Goal: Task Accomplishment & Management: Manage account settings

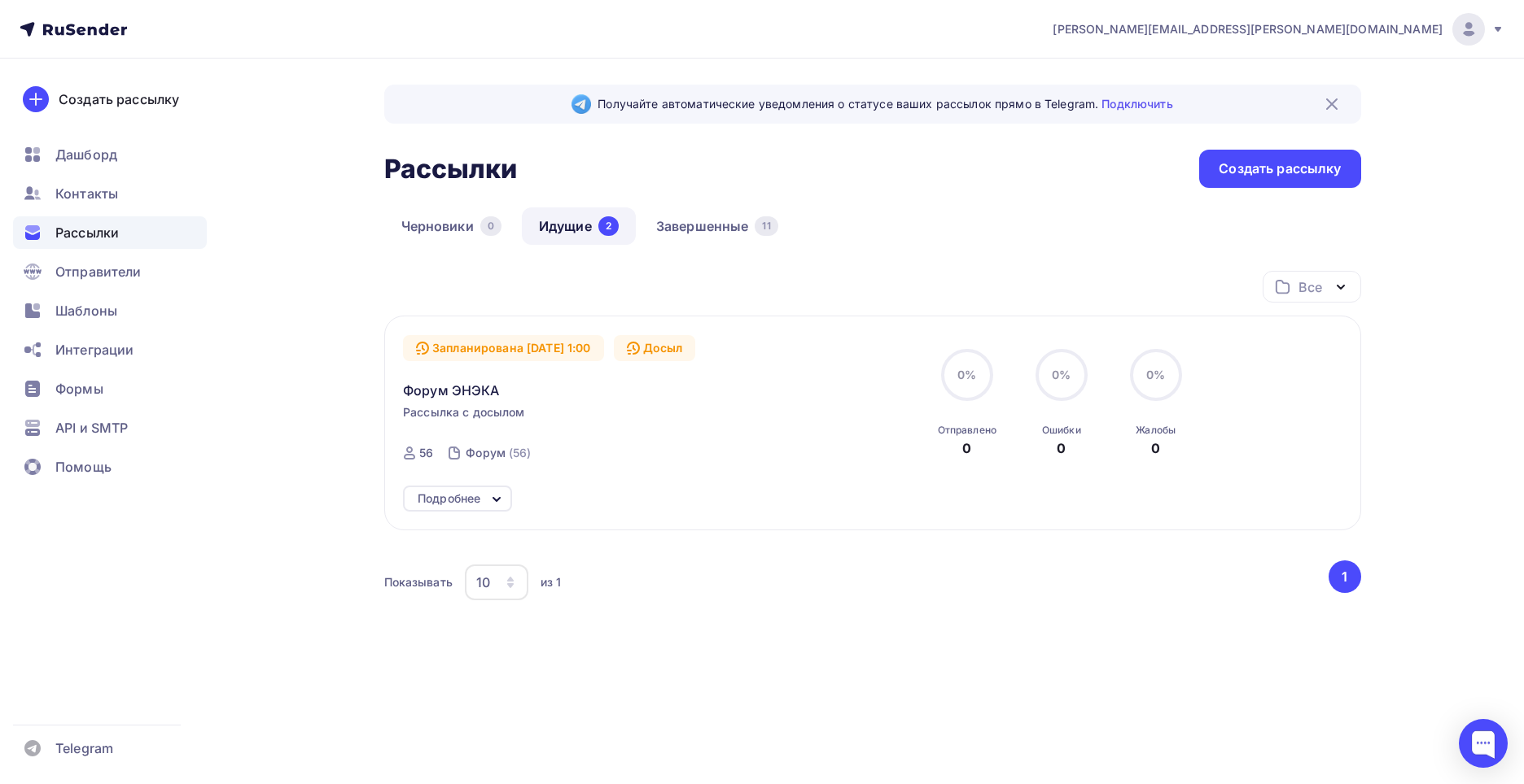
click at [468, 499] on div "Подробнее" at bounding box center [449, 499] width 63 height 20
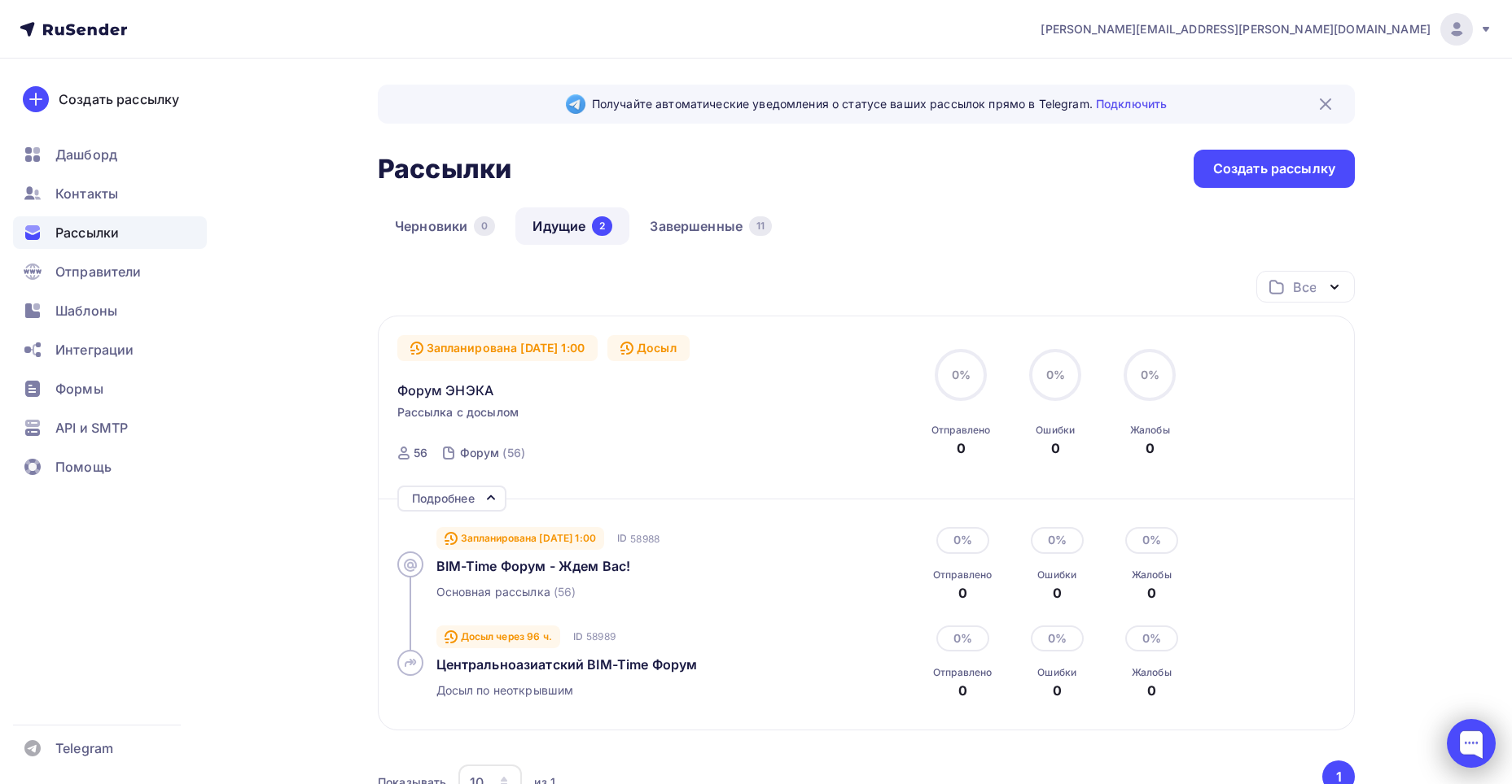
click at [1462, 726] on div at bounding box center [1470, 743] width 49 height 49
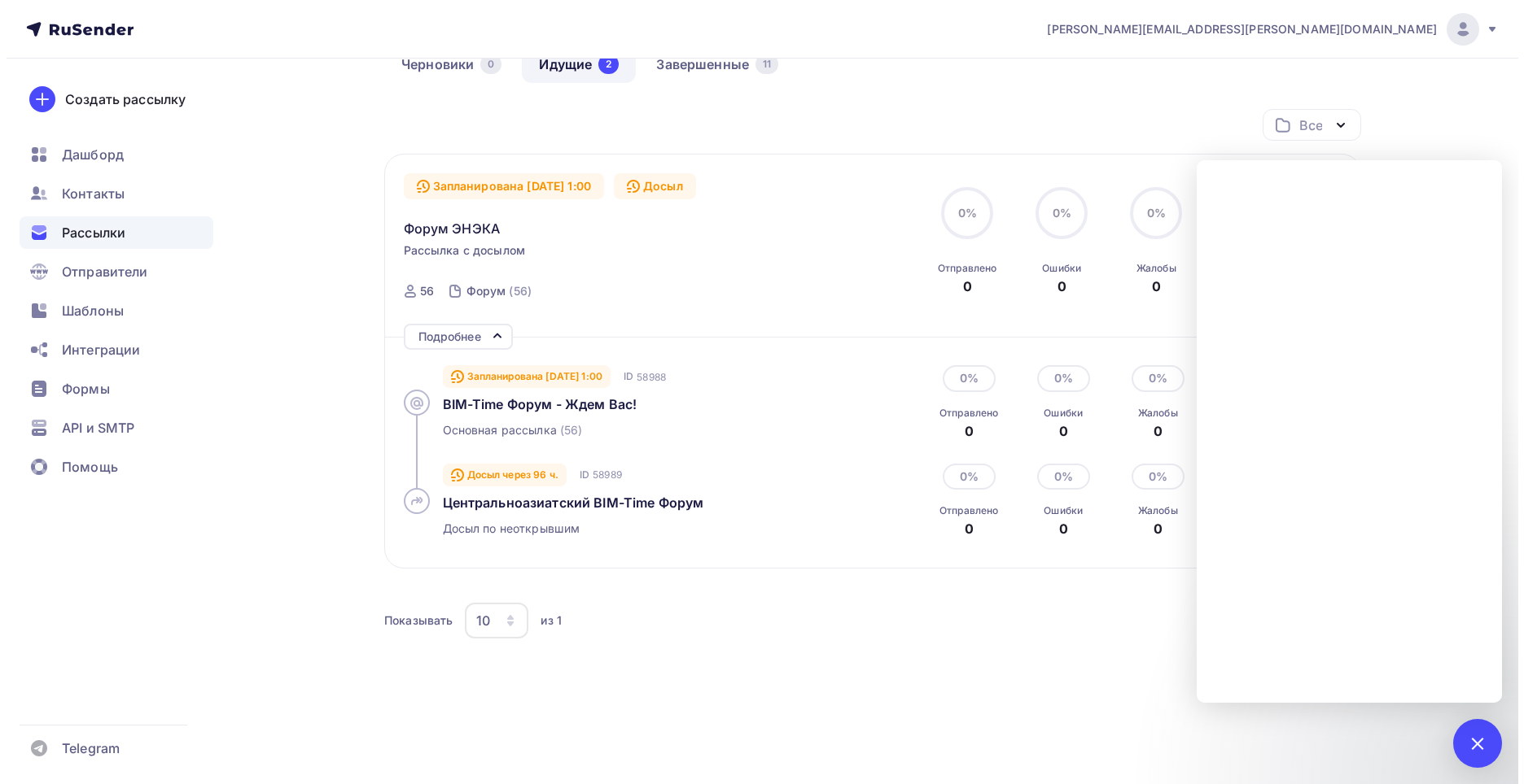
scroll to position [163, 0]
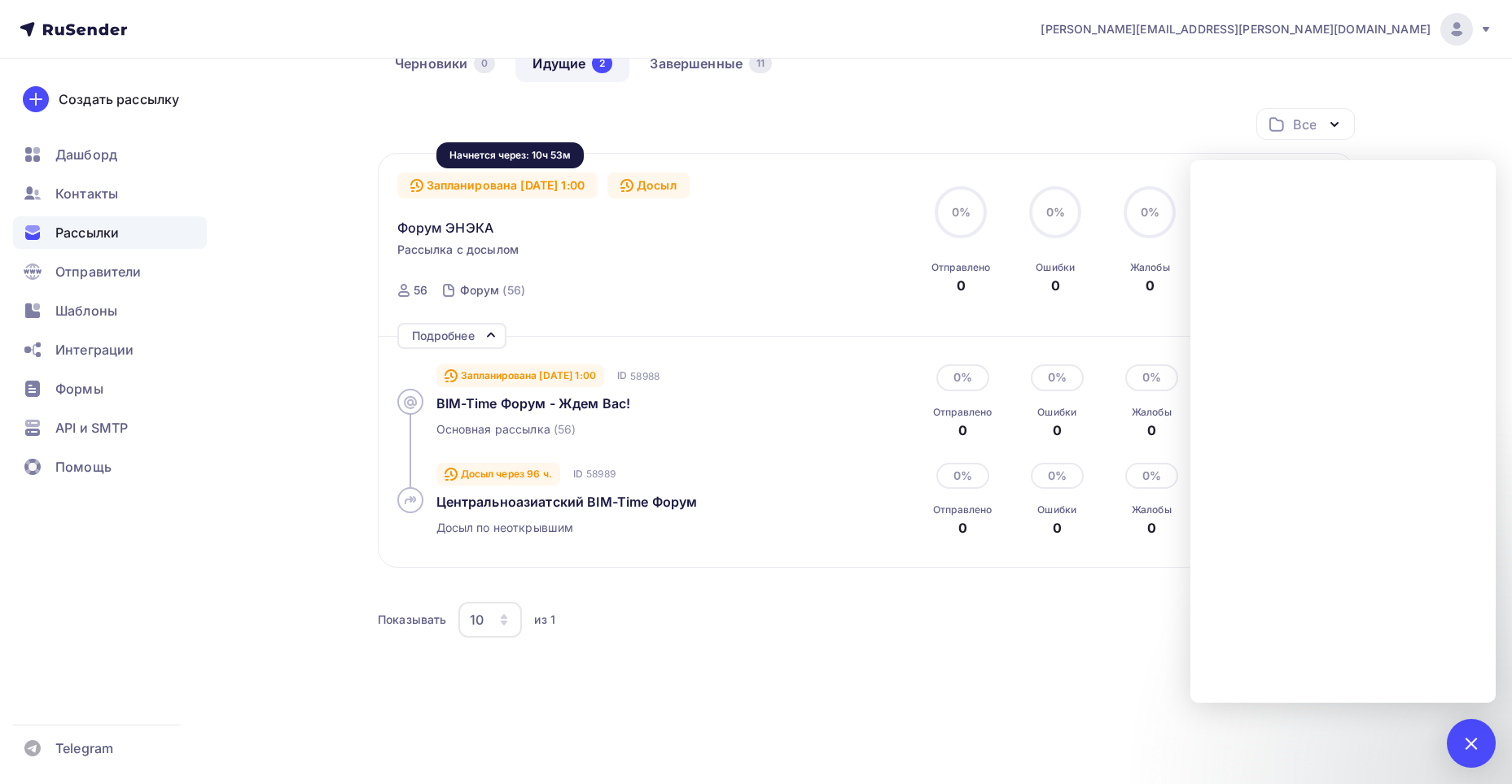
click at [585, 181] on div "Запланирована 12.09.2025, 1:00" at bounding box center [498, 186] width 201 height 26
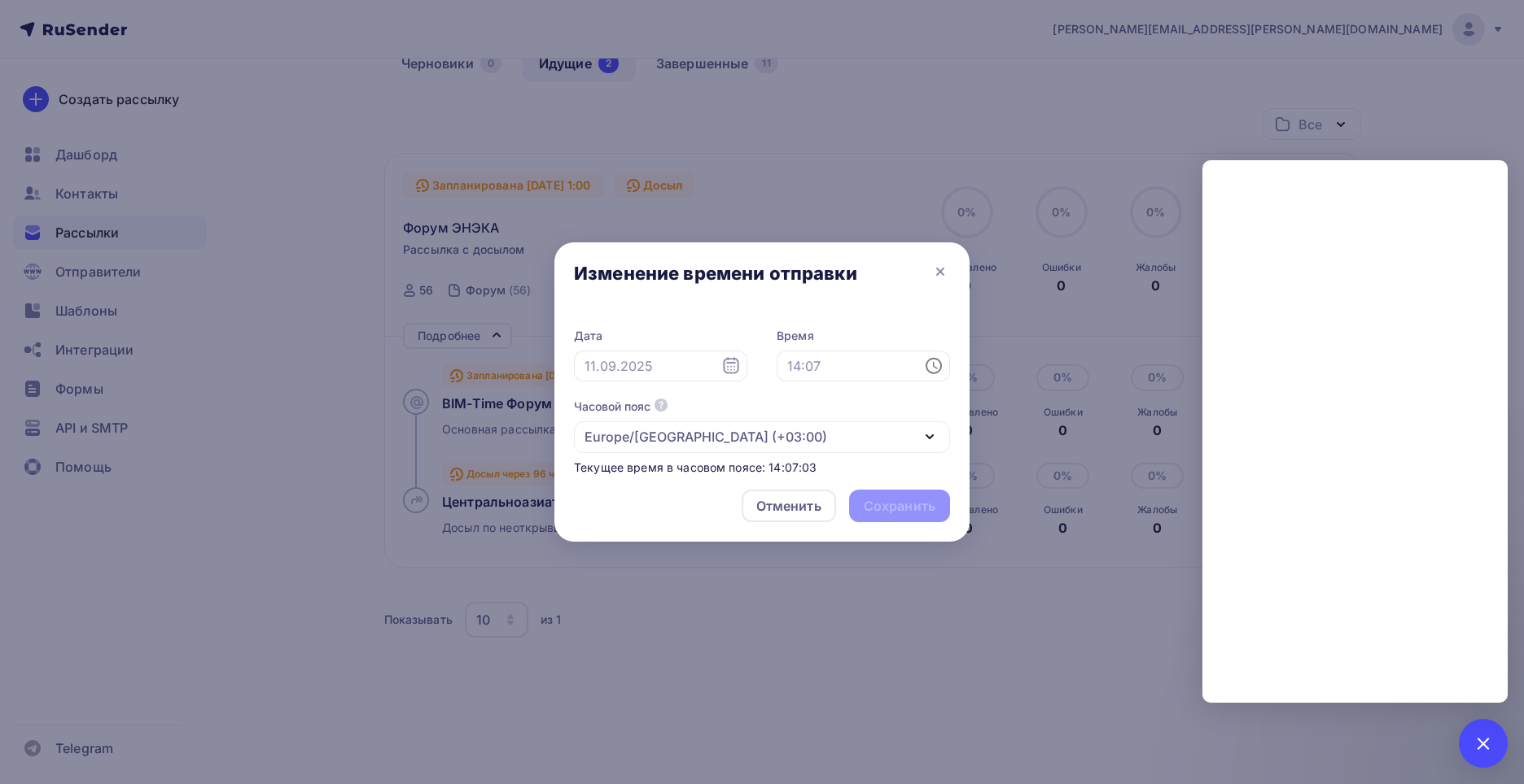
click at [606, 184] on div at bounding box center [762, 392] width 1524 height 784
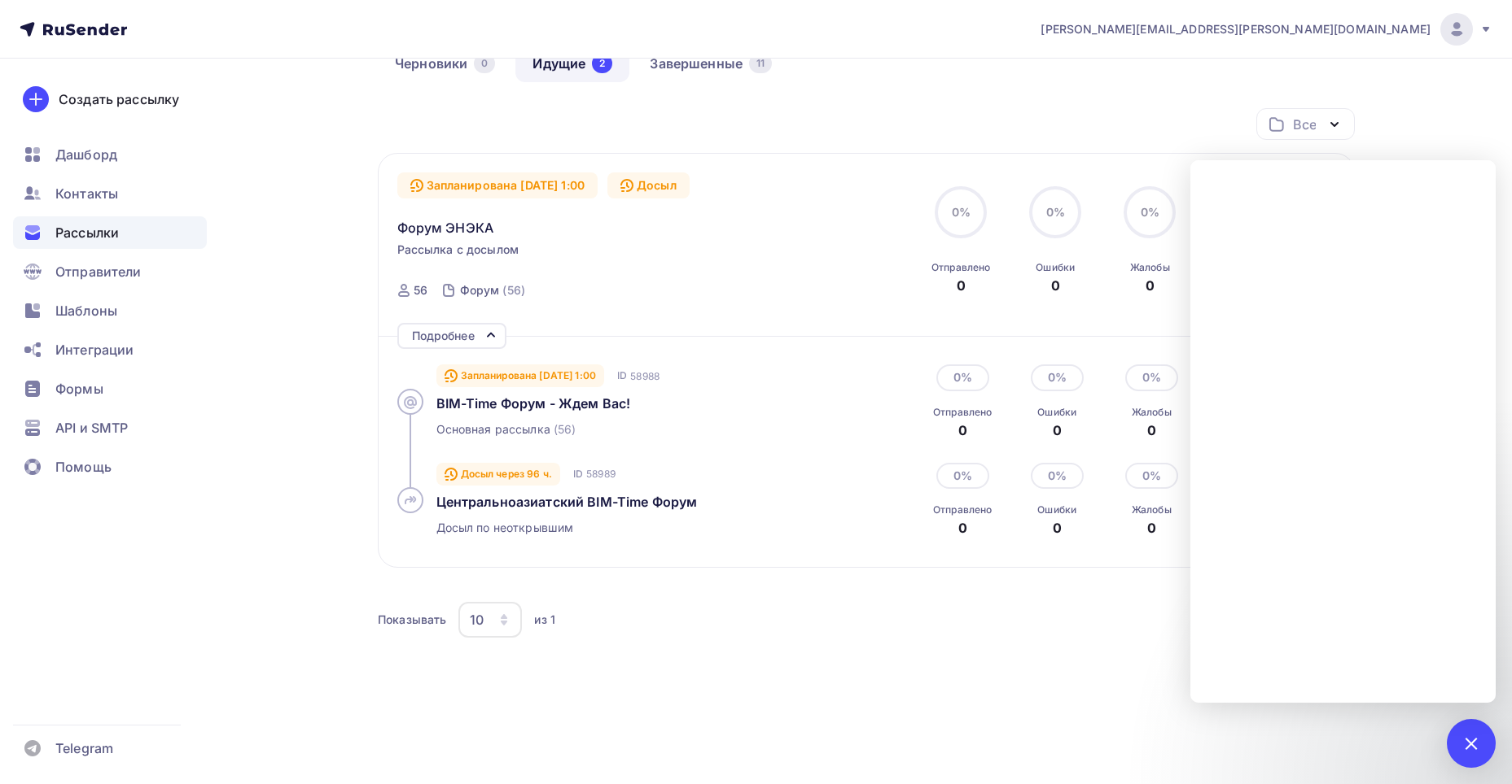
click at [599, 184] on div "Запланирована 12.09.2025, 1:00" at bounding box center [498, 186] width 201 height 26
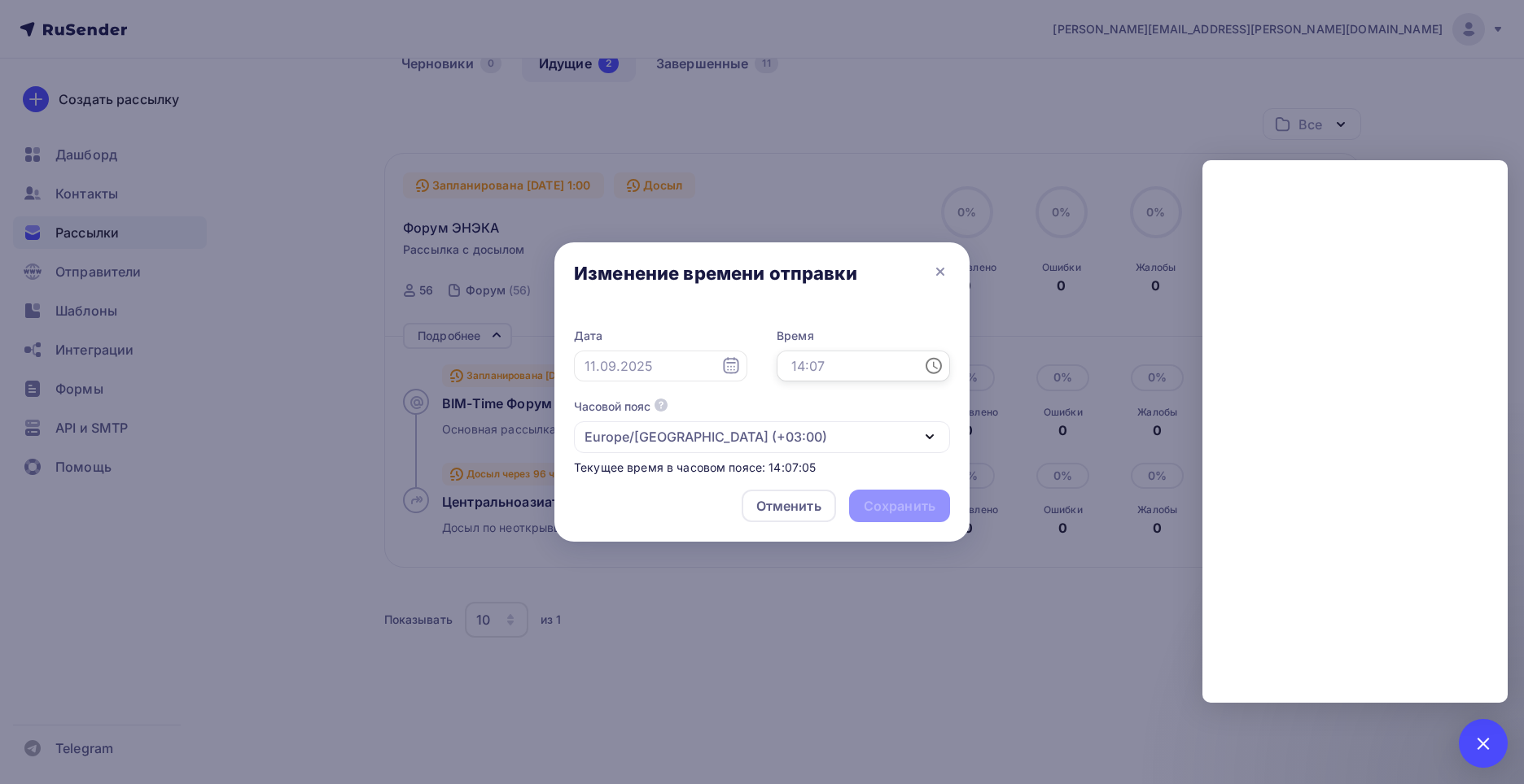
click at [842, 368] on input "text" at bounding box center [862, 366] width 173 height 31
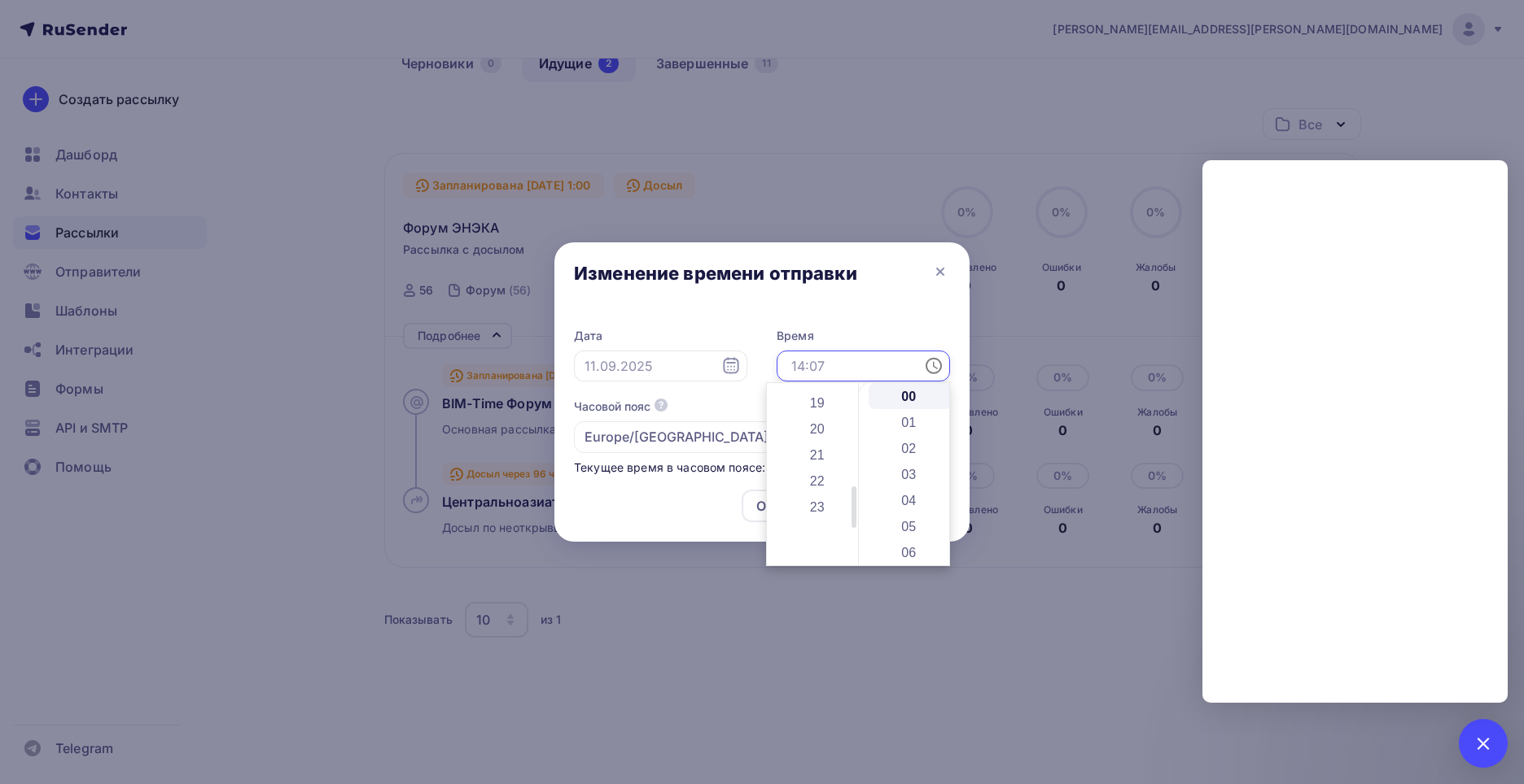
scroll to position [355, 0]
click at [828, 433] on li "15" at bounding box center [818, 431] width 84 height 26
type input "15:00"
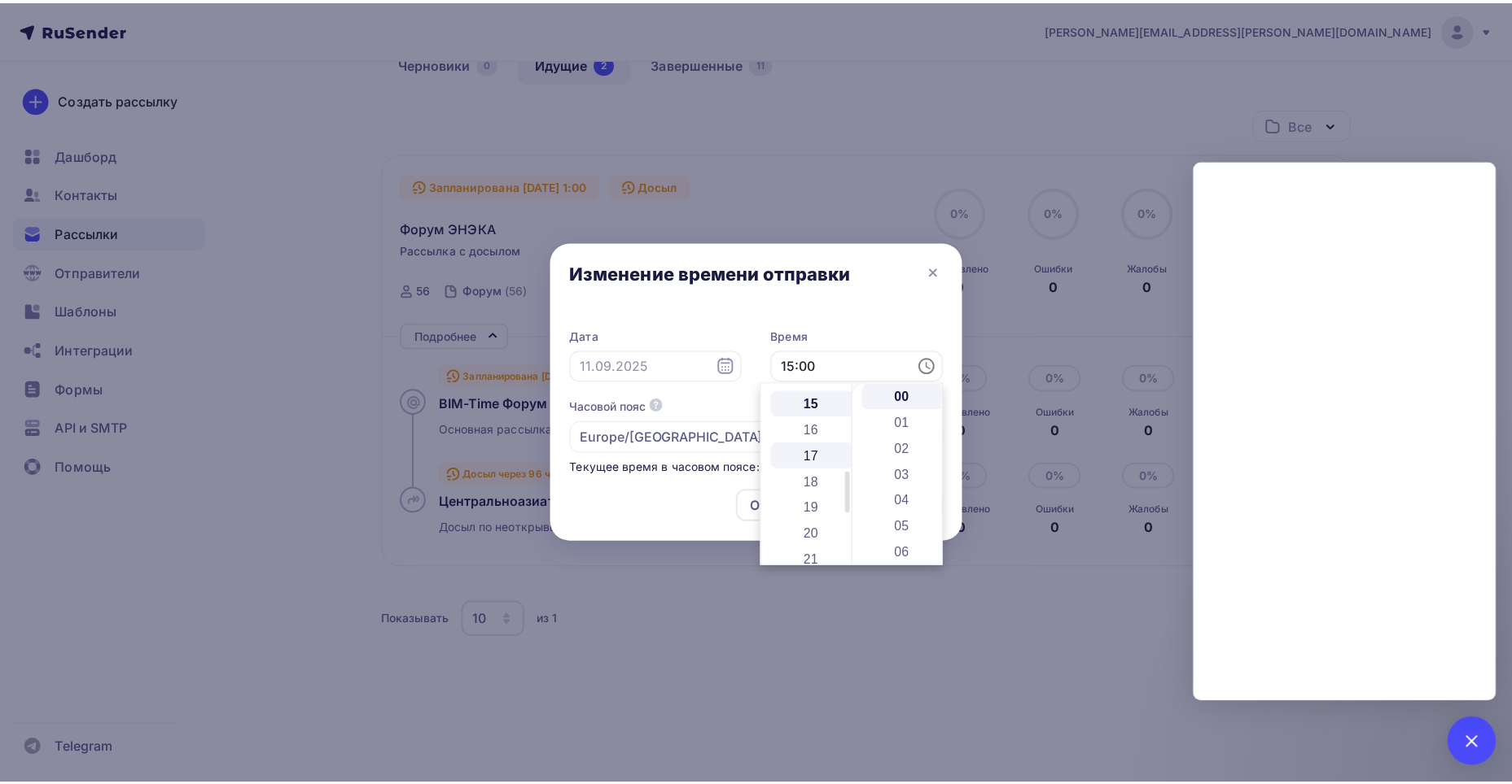
scroll to position [391, 0]
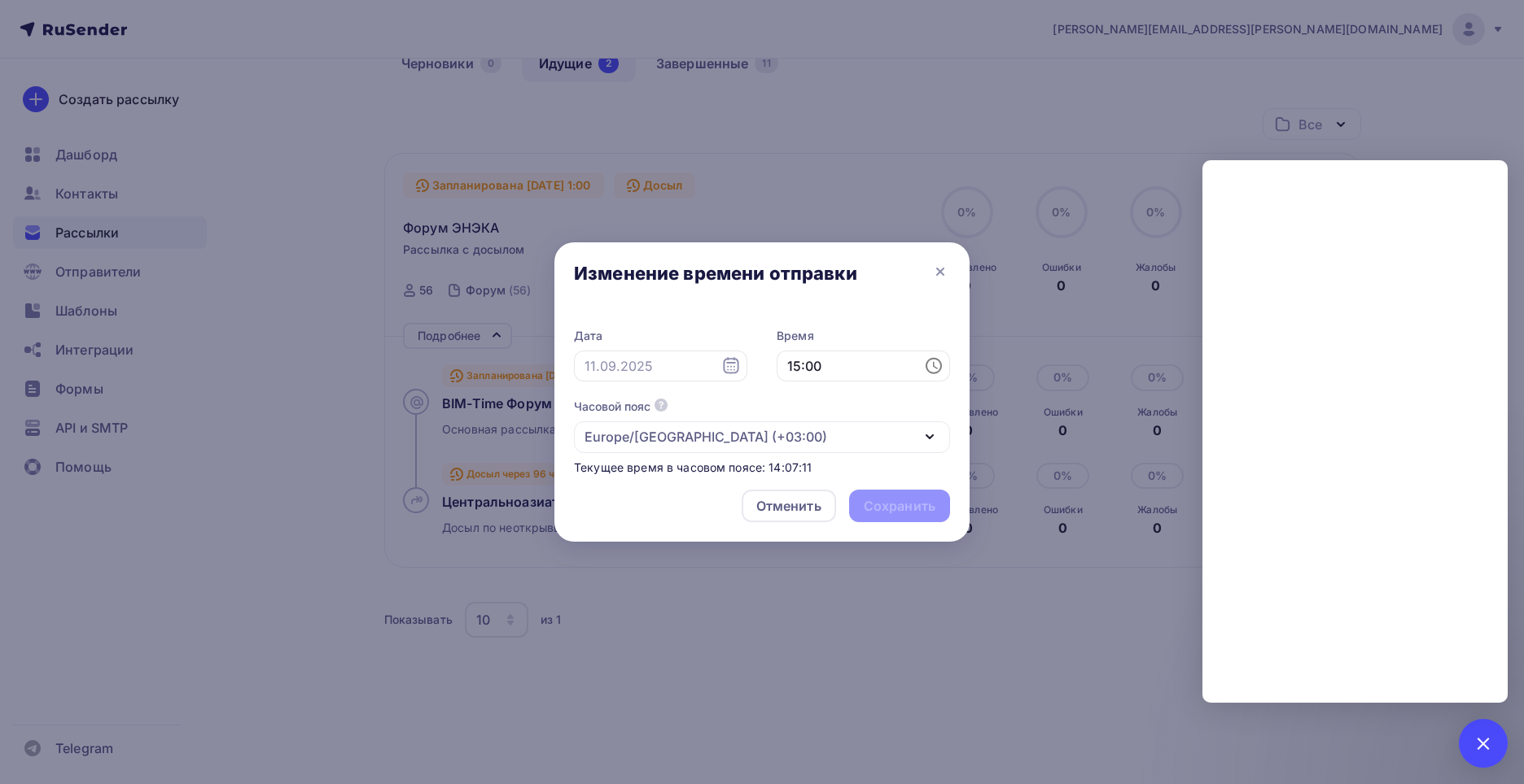
click at [907, 325] on div "Дата Время 15:00 Часовой пояс По умолчанию используется часовой пояс из настрое…" at bounding box center [762, 393] width 415 height 166
click at [679, 366] on input "text" at bounding box center [660, 366] width 173 height 31
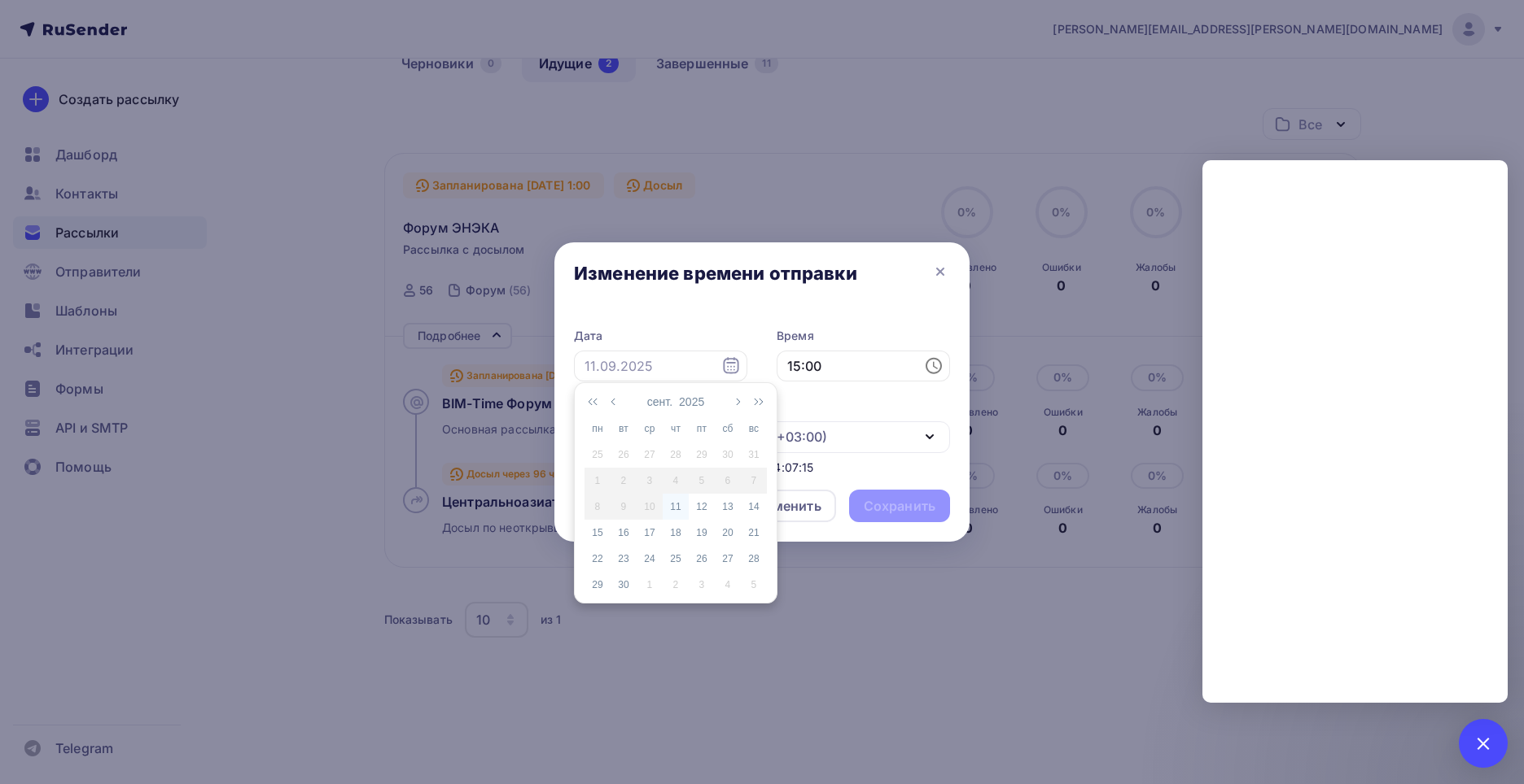
click at [678, 510] on div "11" at bounding box center [676, 506] width 26 height 15
type input "11.09.2025"
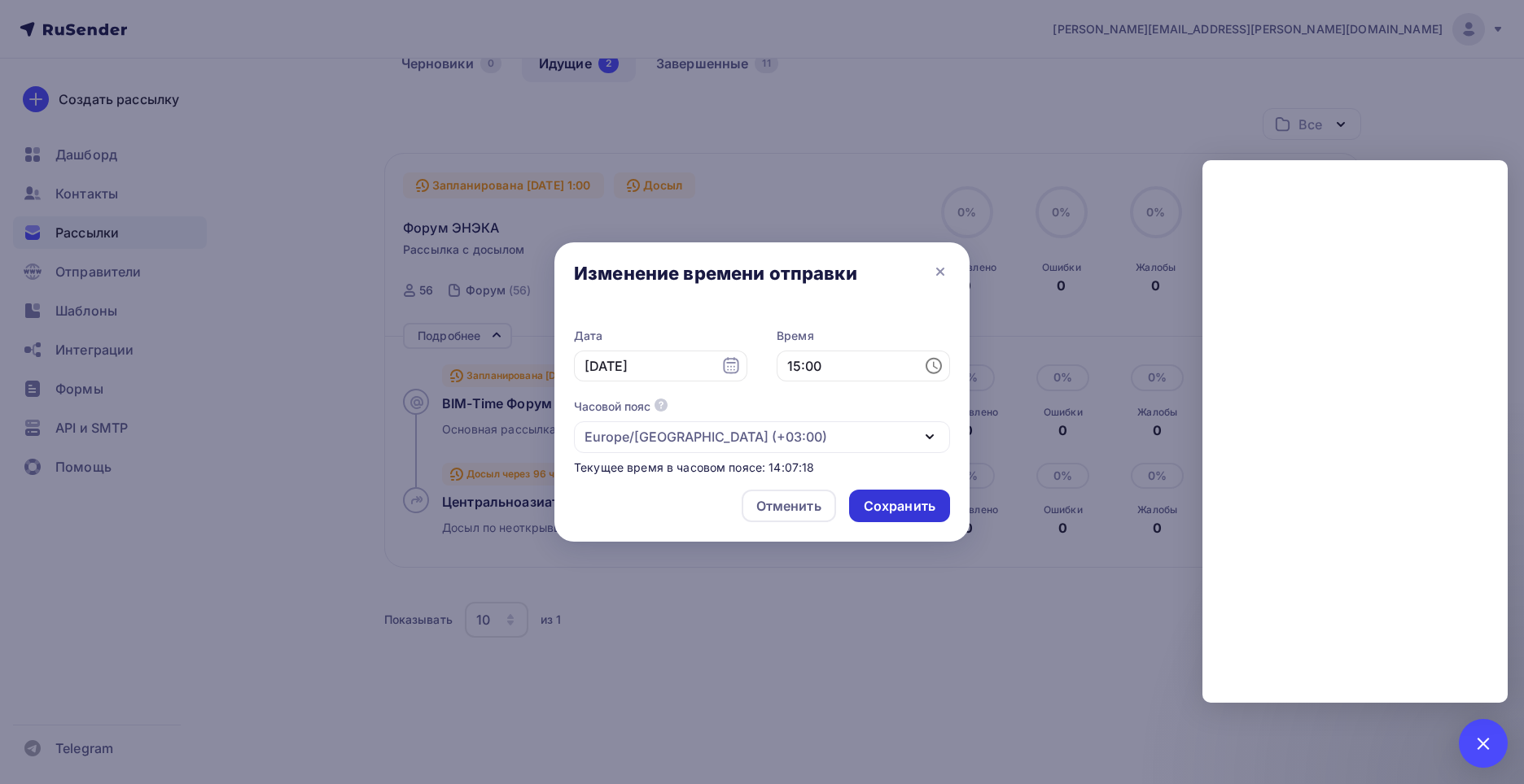
click at [886, 502] on div "Сохранить" at bounding box center [899, 506] width 72 height 19
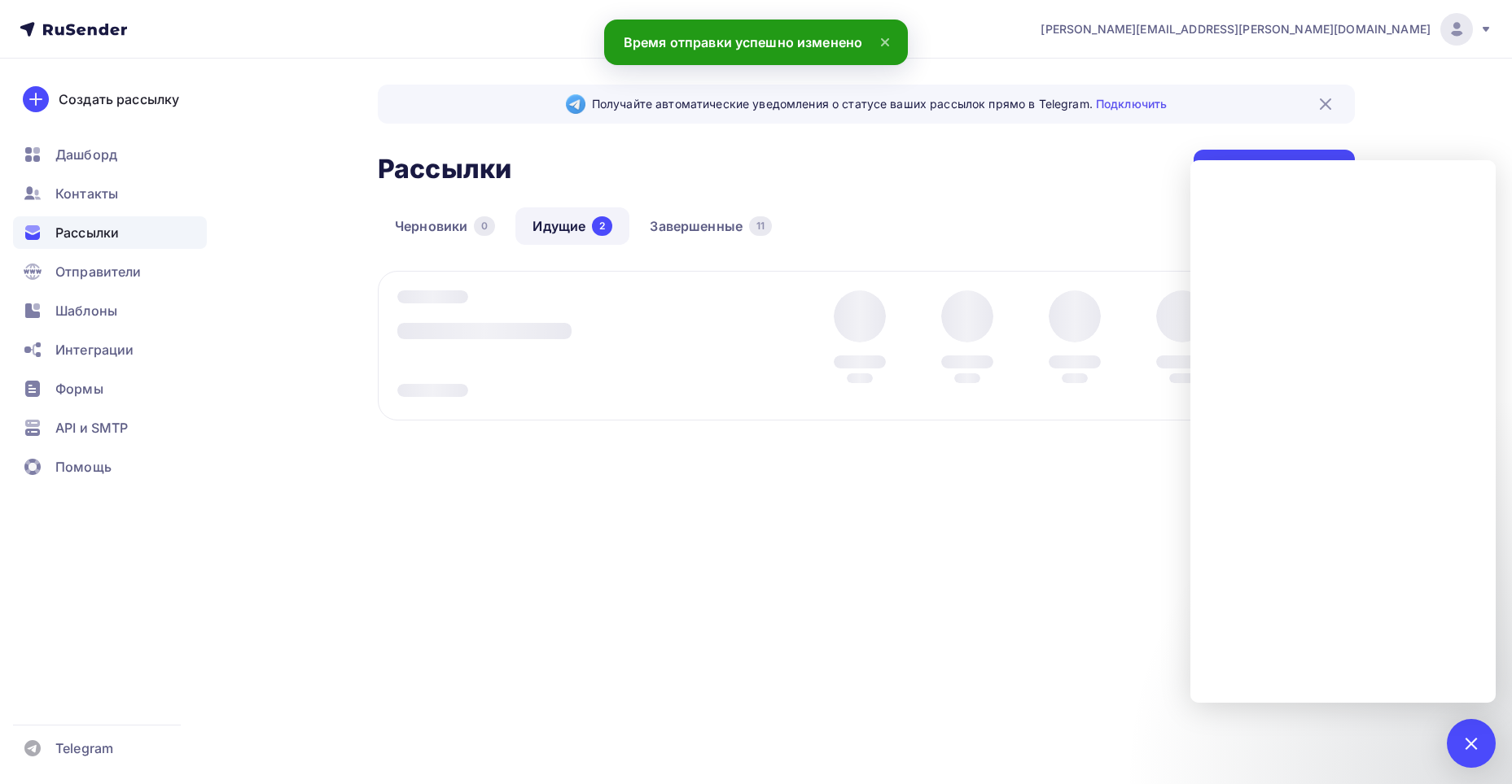
scroll to position [0, 0]
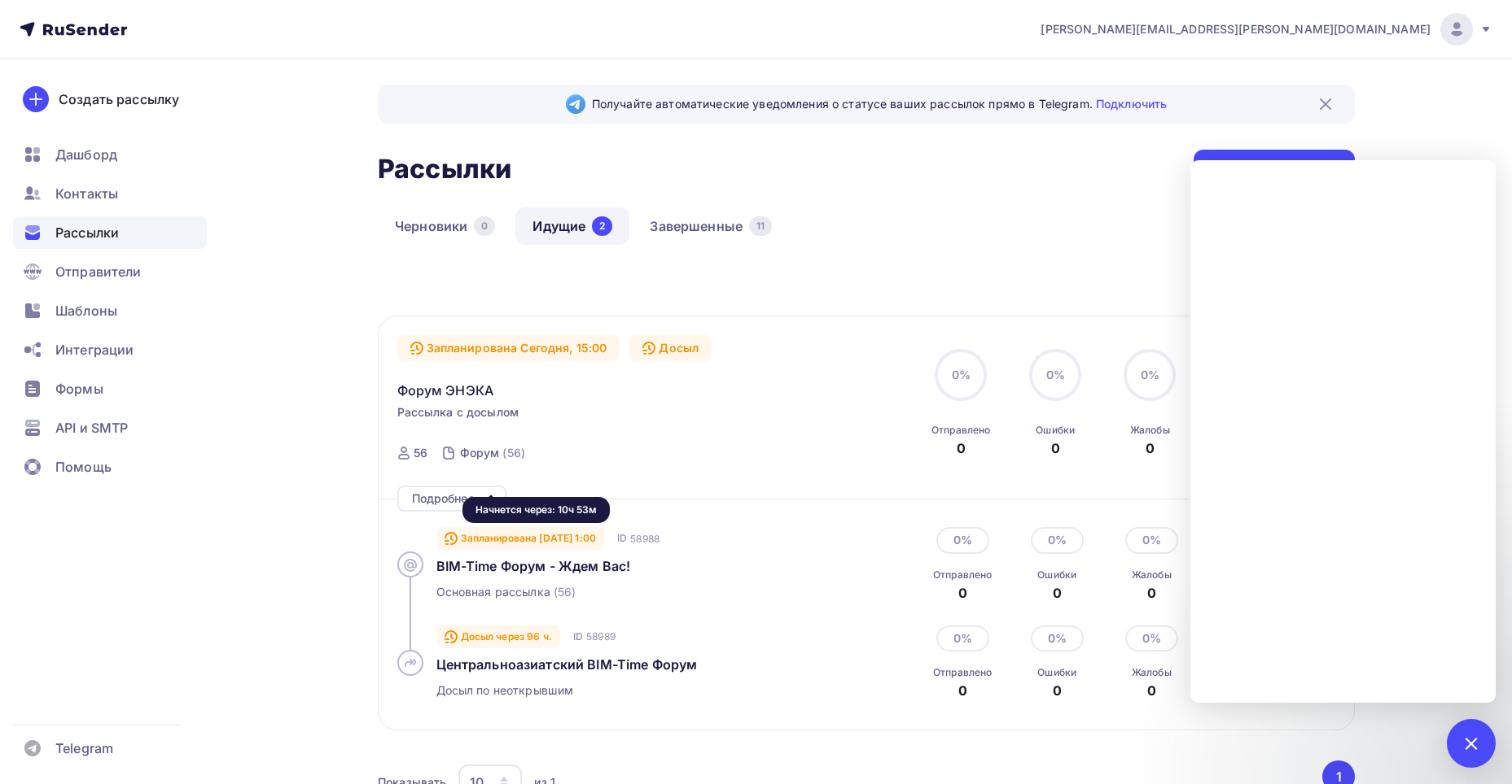
click at [524, 540] on div "Запланирована 12.09.2025, 1:00" at bounding box center [521, 538] width 169 height 23
click at [538, 529] on div "Запланирована 12.09.2025, 1:00" at bounding box center [521, 538] width 169 height 23
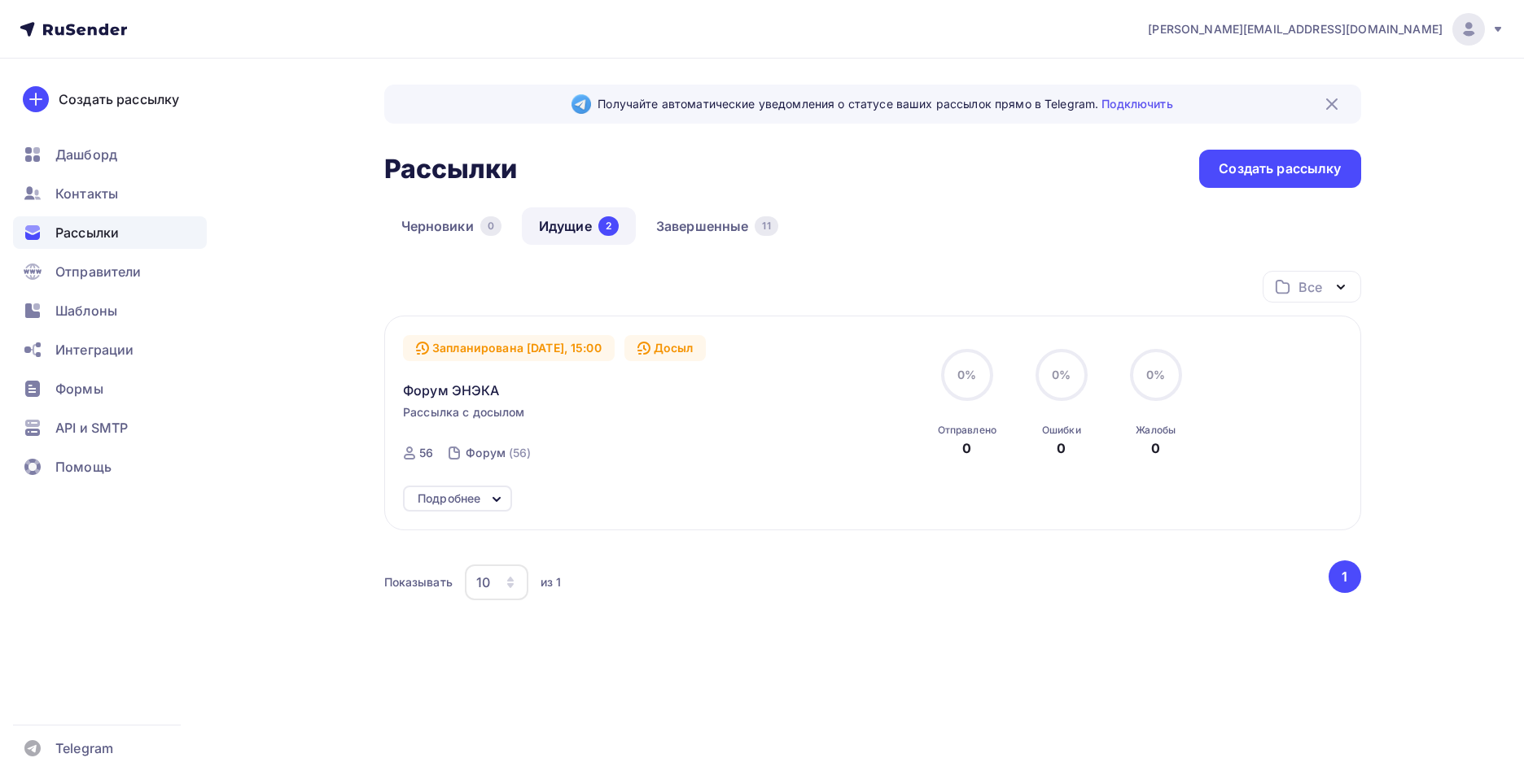
click at [491, 492] on icon at bounding box center [497, 499] width 20 height 20
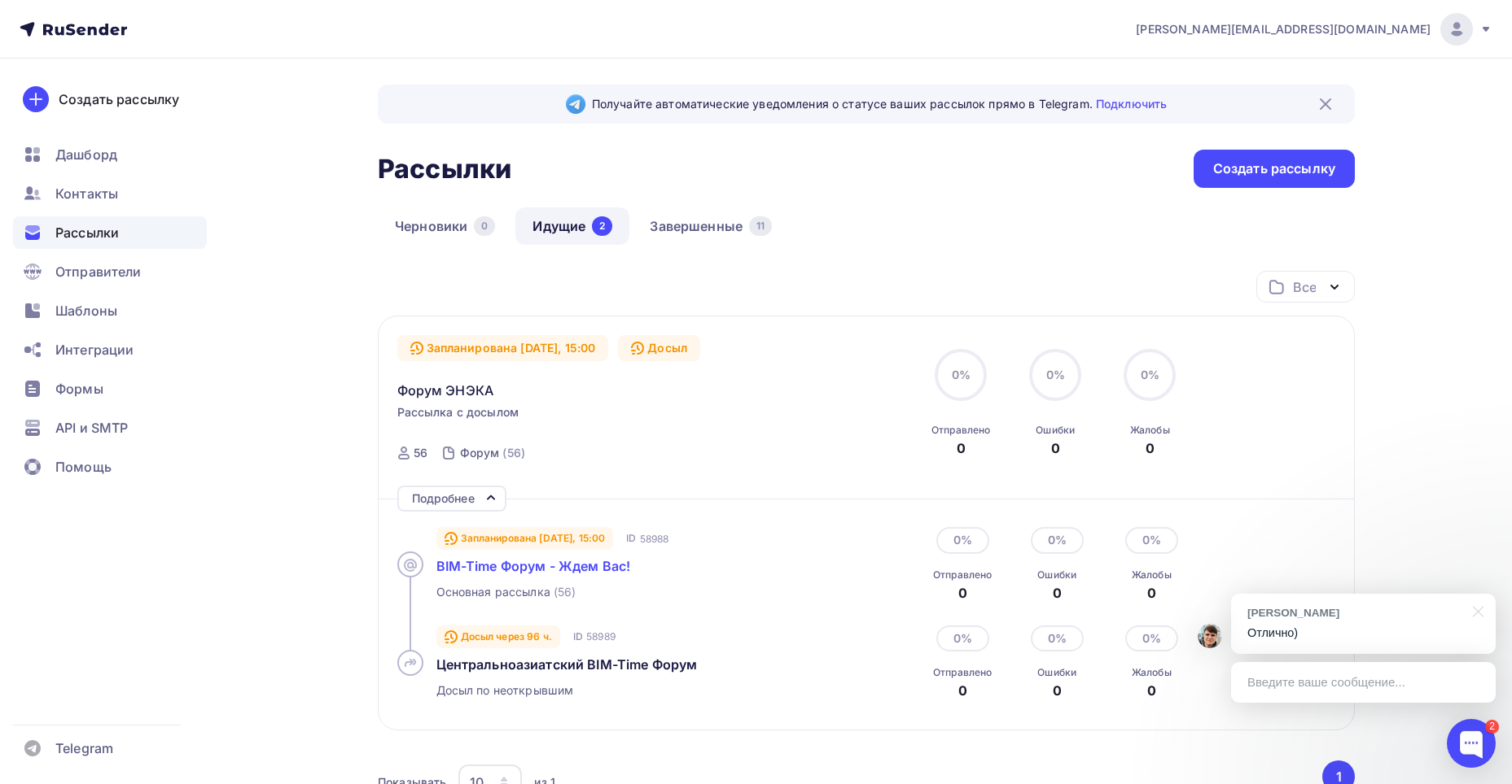
scroll to position [81, 0]
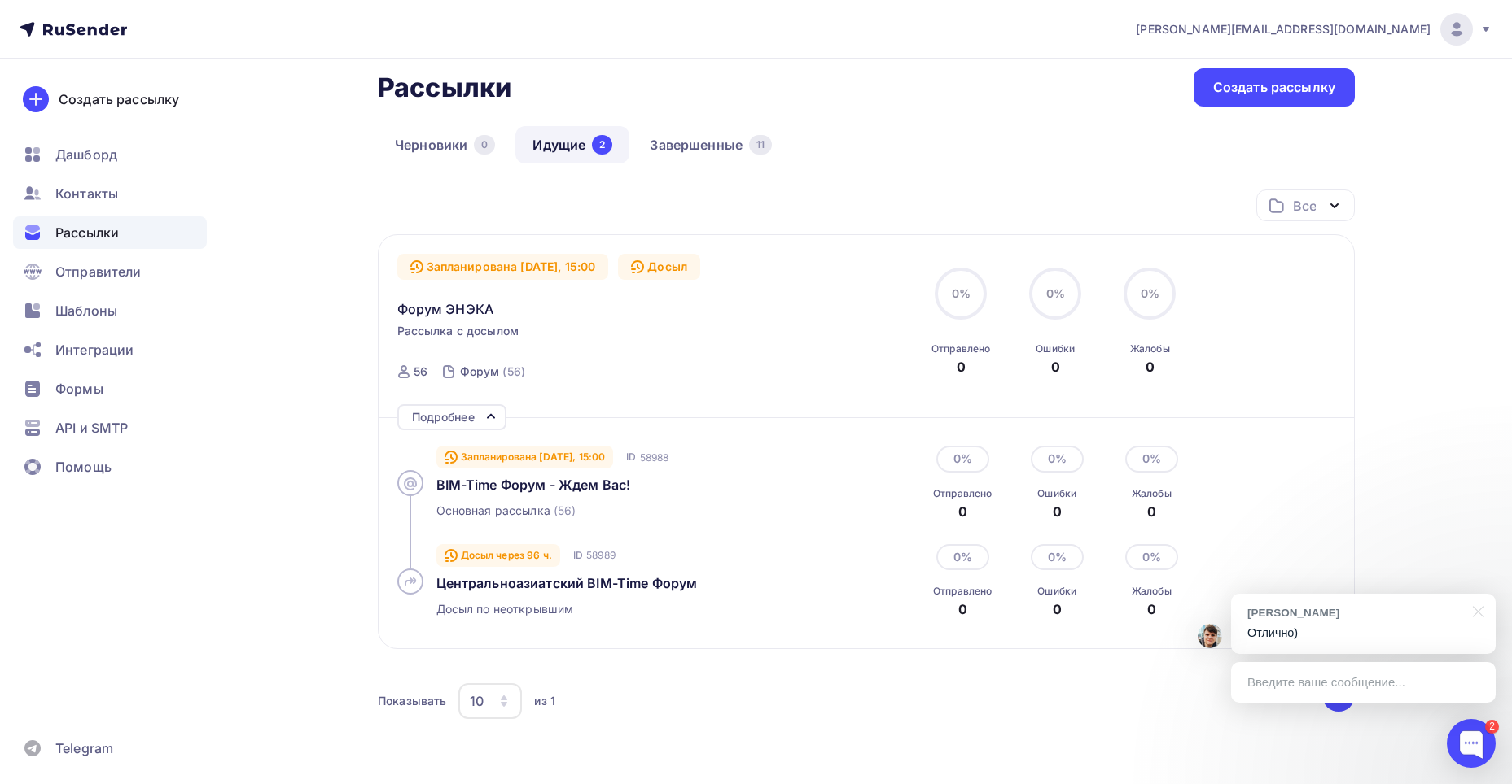
click at [537, 549] on div "Досыл через 96 ч." at bounding box center [499, 555] width 124 height 23
click at [513, 557] on div "Досыл через 96 ч." at bounding box center [499, 555] width 124 height 23
click at [552, 552] on div "Досыл через 96 ч." at bounding box center [499, 555] width 124 height 23
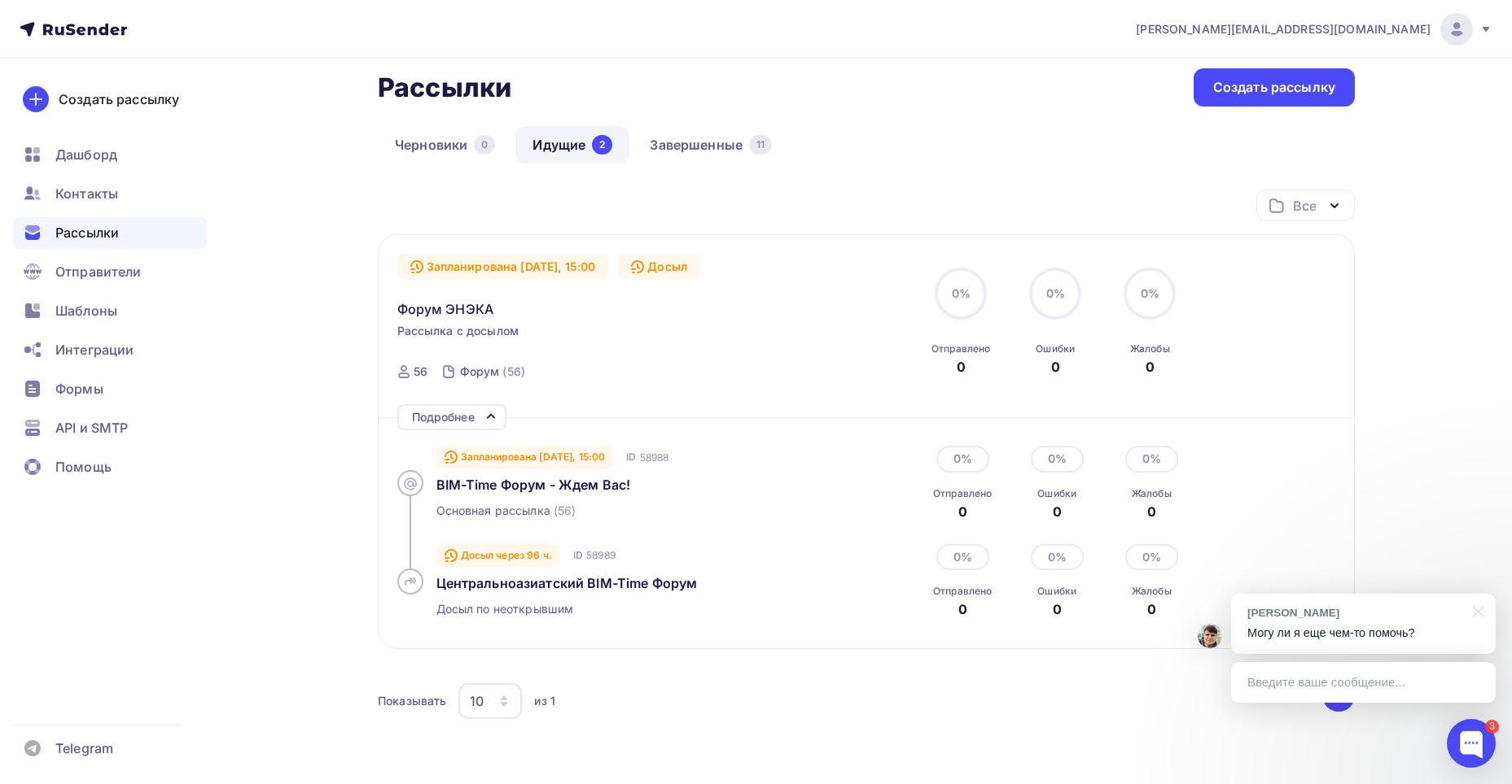
click at [1415, 638] on p "Могу ли я еще чем-то помочь?" at bounding box center [1363, 633] width 232 height 17
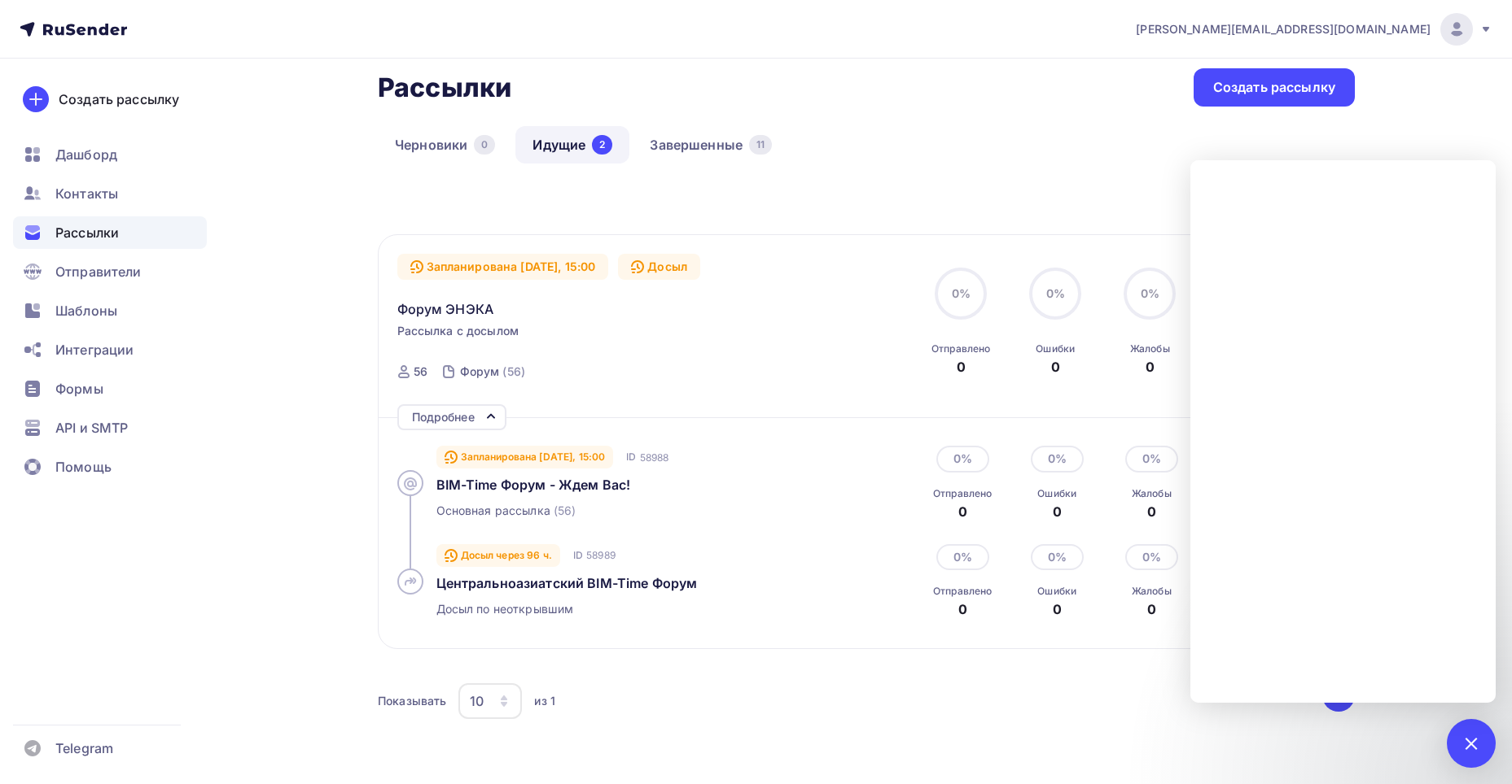
click at [535, 557] on div "Досыл через 96 ч." at bounding box center [499, 555] width 124 height 23
click at [455, 558] on icon at bounding box center [451, 555] width 11 height 11
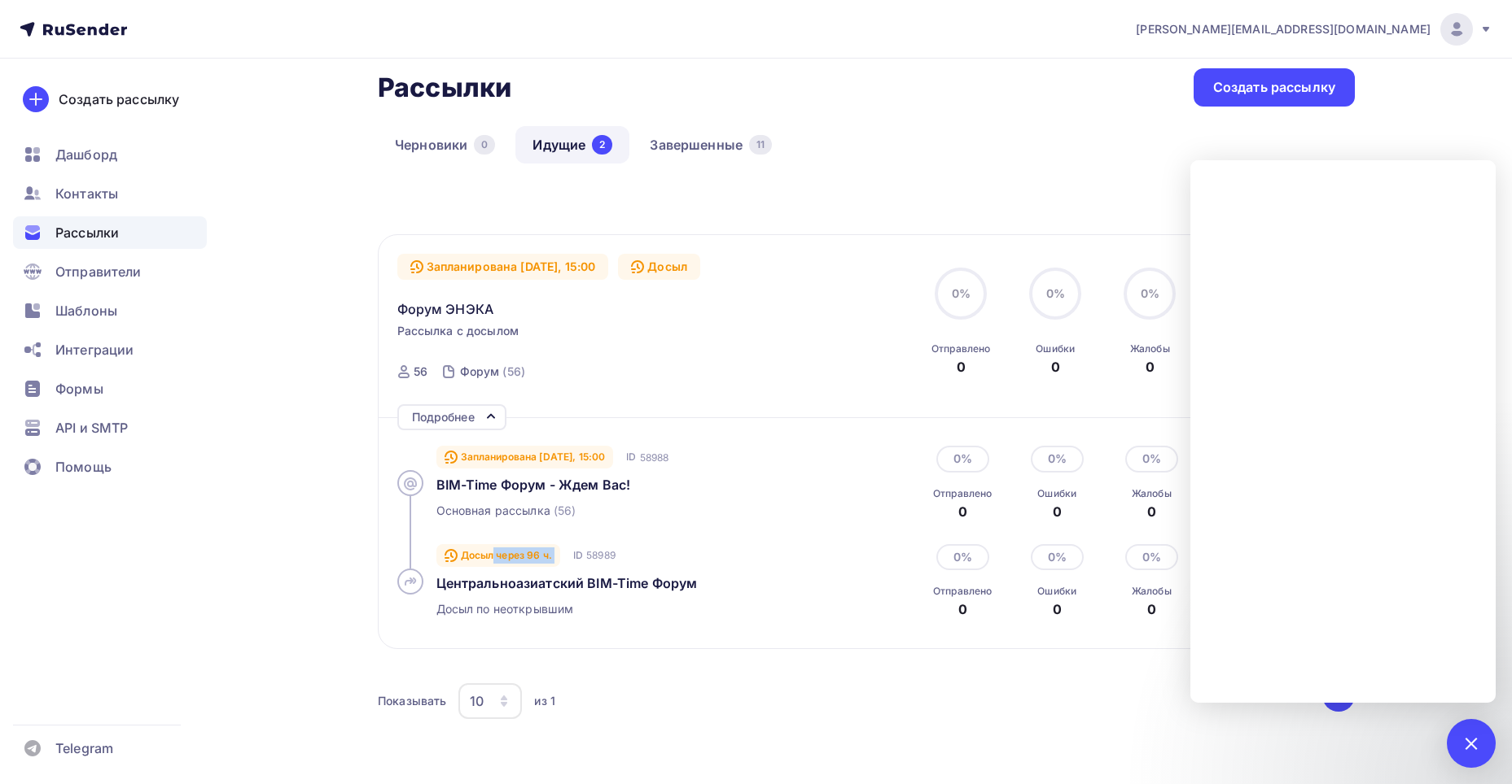
click at [455, 558] on icon at bounding box center [451, 555] width 11 height 11
click at [661, 508] on div "Основная рассылка (56)" at bounding box center [622, 510] width 371 height 16
click at [875, 421] on div "Запланирована Сегодня, 15:00 ID 58988 BIM-Time Форум - Ждем Вас! Основная рассы…" at bounding box center [866, 523] width 938 height 213
click at [1106, 695] on div "Показывать 10 10 20 50 100 из 1" at bounding box center [848, 700] width 941 height 37
click at [1471, 743] on div at bounding box center [1470, 743] width 22 height 22
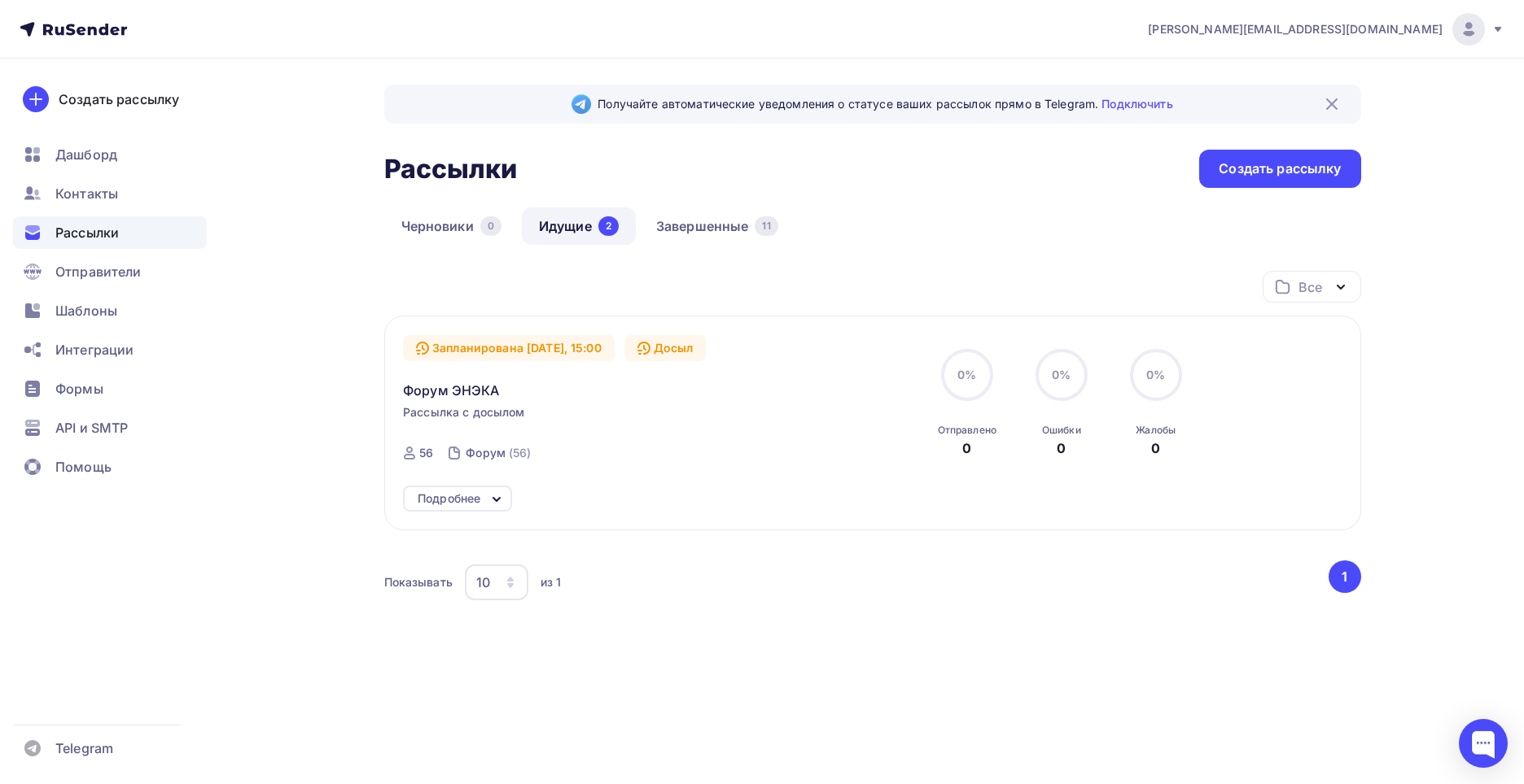
click at [485, 489] on div "Подробнее" at bounding box center [457, 498] width 109 height 26
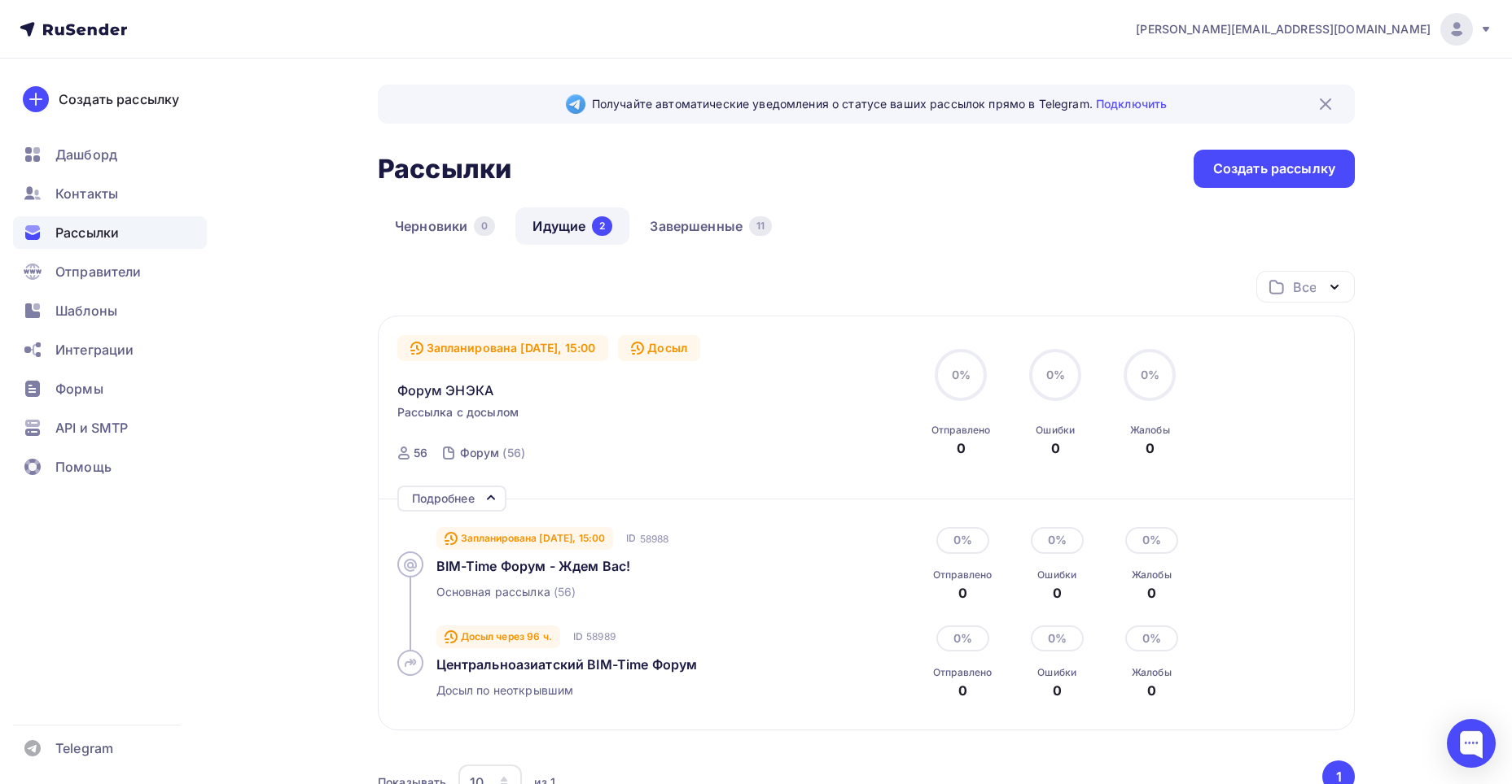
click at [572, 575] on div "BIM-Time Форум - Ждем Вас!" at bounding box center [606, 566] width 339 height 20
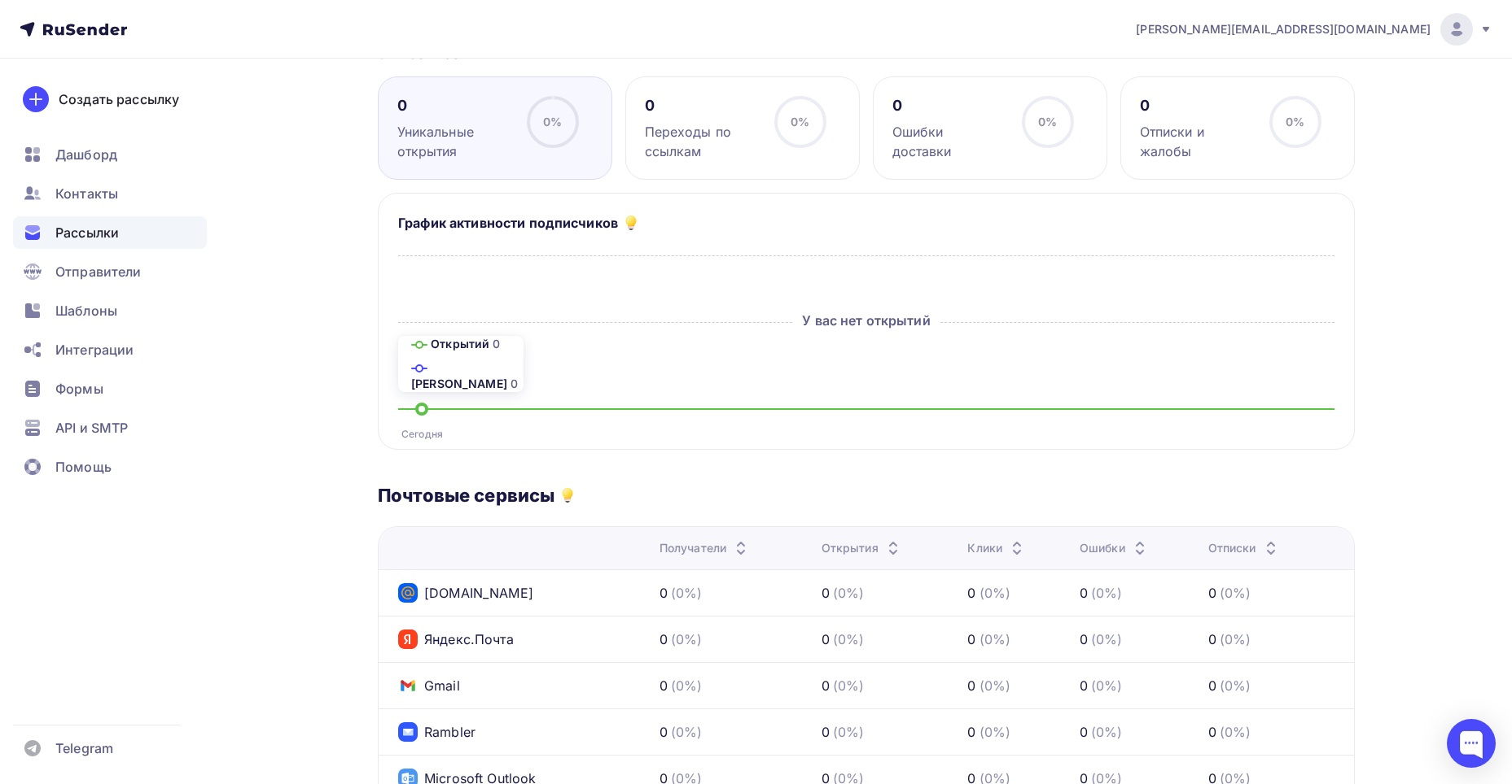
scroll to position [456, 0]
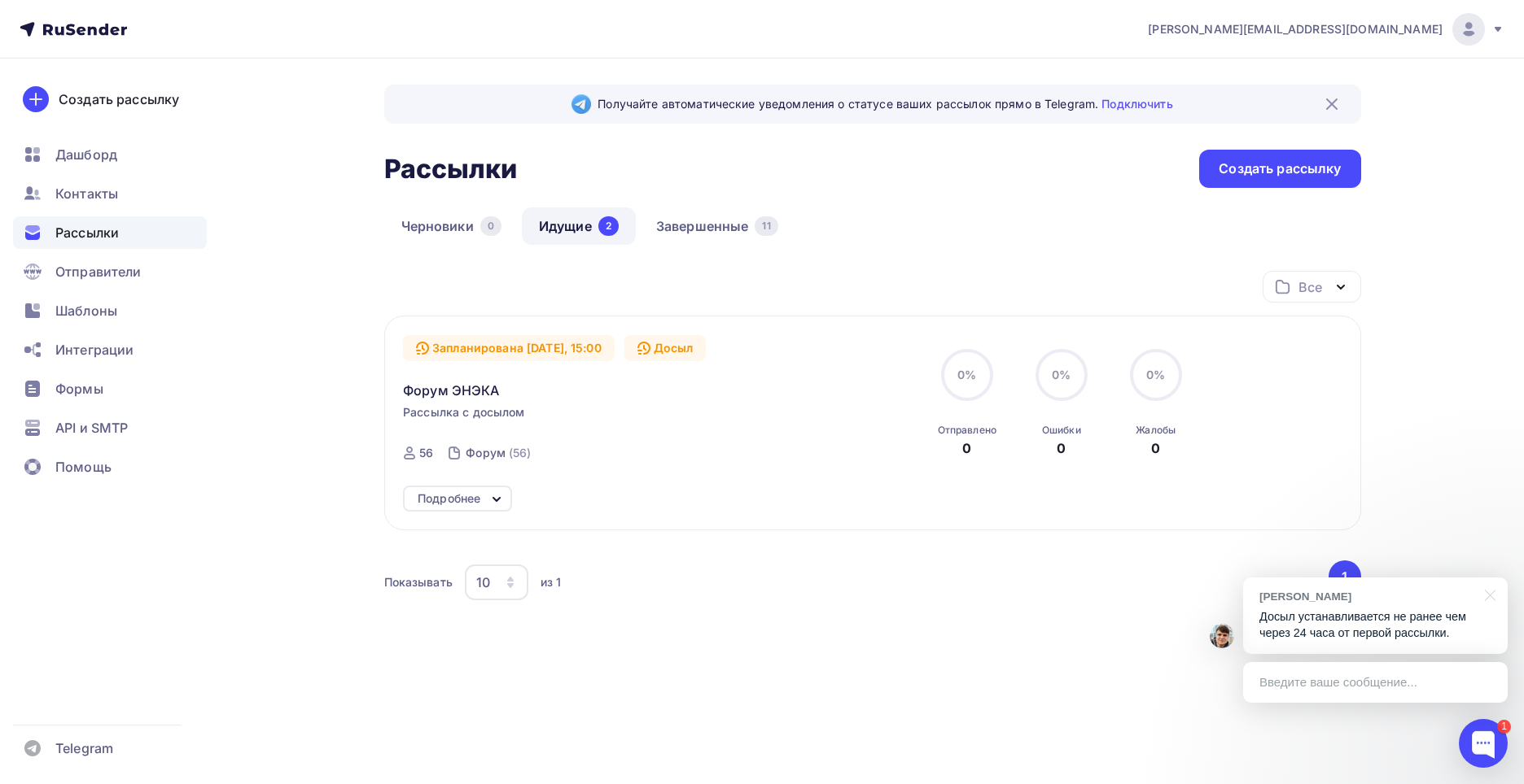
click at [1332, 626] on p "Досыл устанавливается не ранее чем через 24 часа от первой рассылки." at bounding box center [1375, 624] width 232 height 33
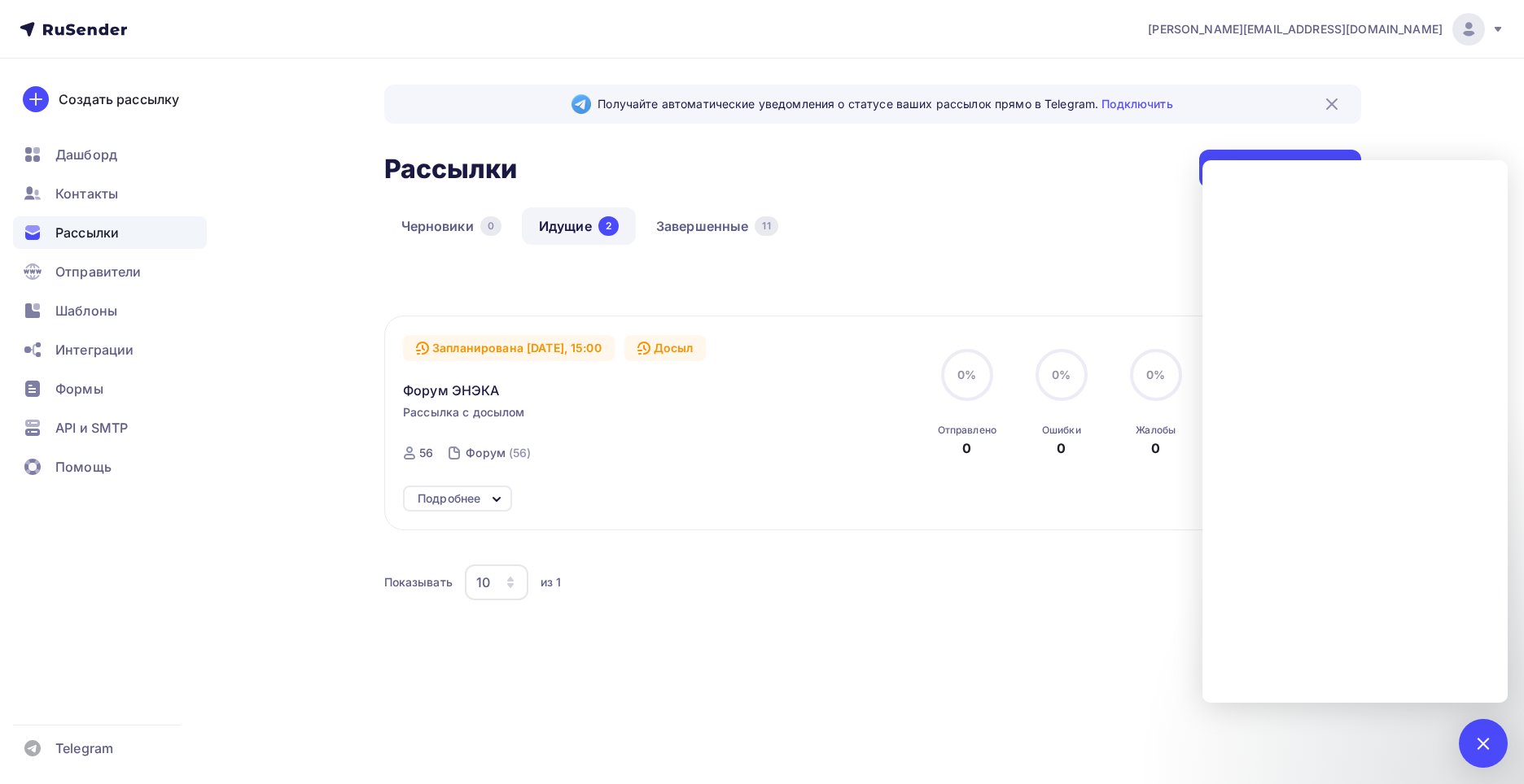
click at [1101, 632] on div "Все Все папки Создать новую папку Запланирована Сегодня, 15:00 Досыл Форум ЭНЭК…" at bounding box center [871, 465] width 976 height 391
click at [1484, 742] on div at bounding box center [1483, 743] width 22 height 22
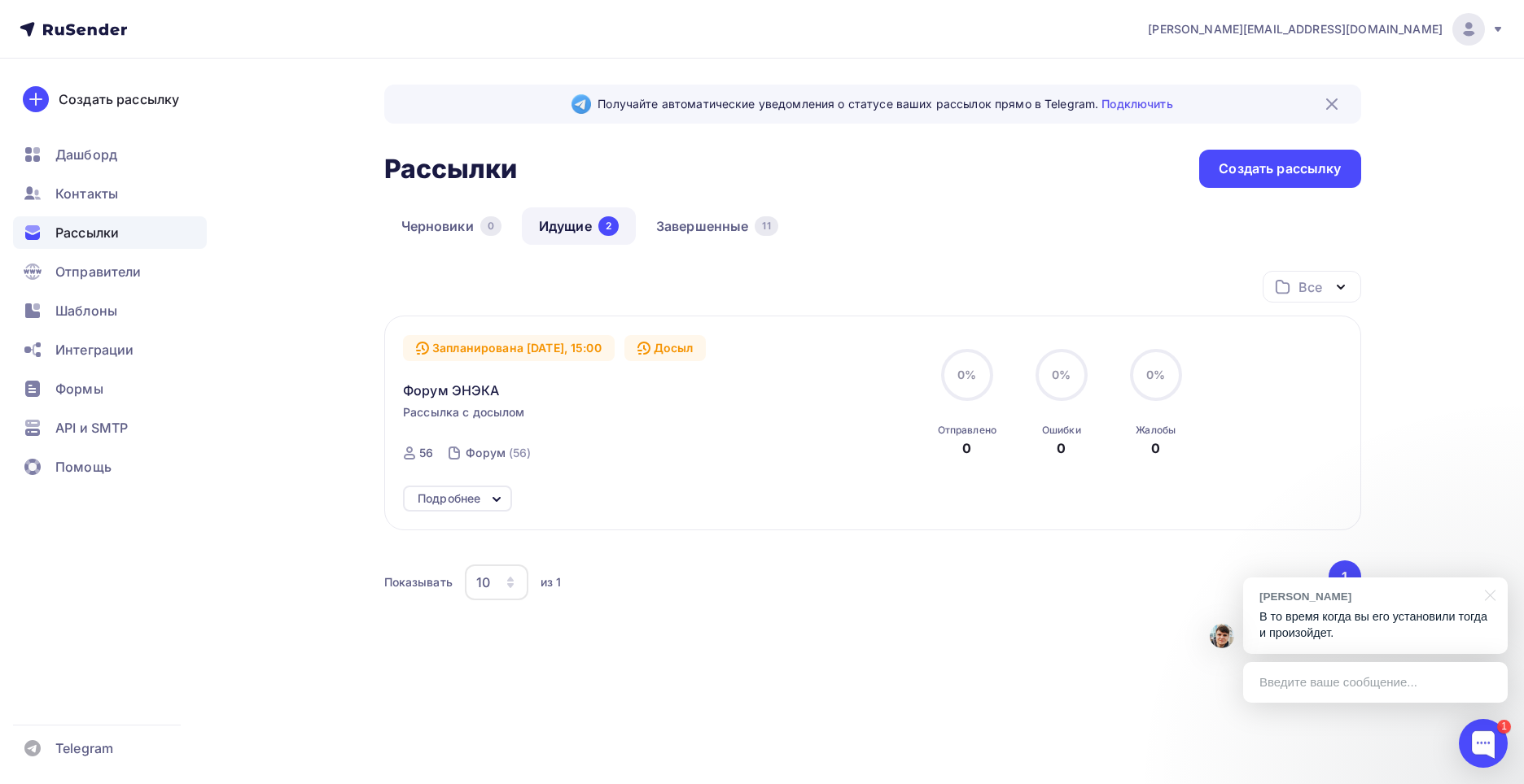
click at [1438, 626] on p "В то время когда вы его установили тогда и произойдет." at bounding box center [1375, 624] width 232 height 33
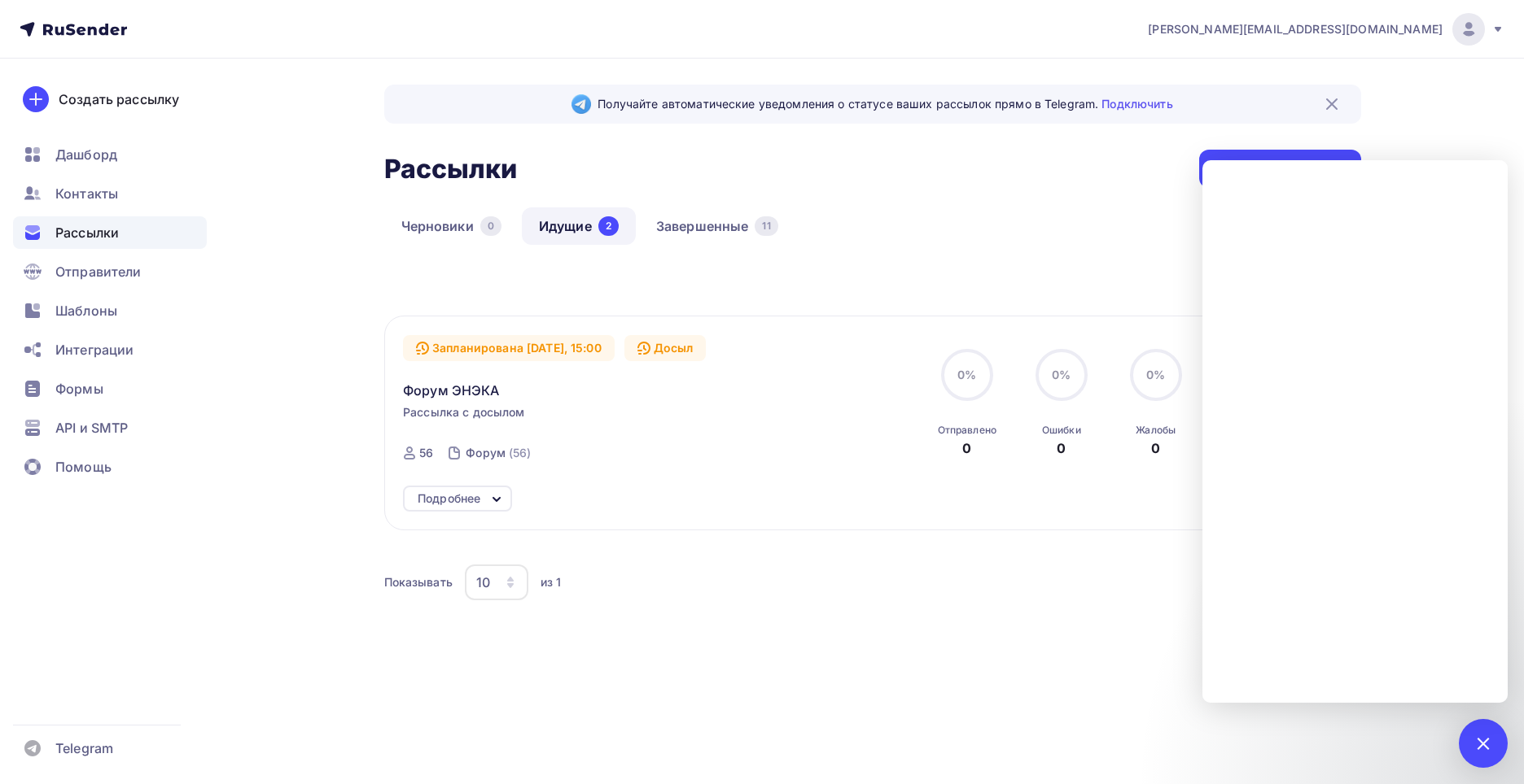
click at [484, 509] on div "Подробнее" at bounding box center [457, 498] width 109 height 26
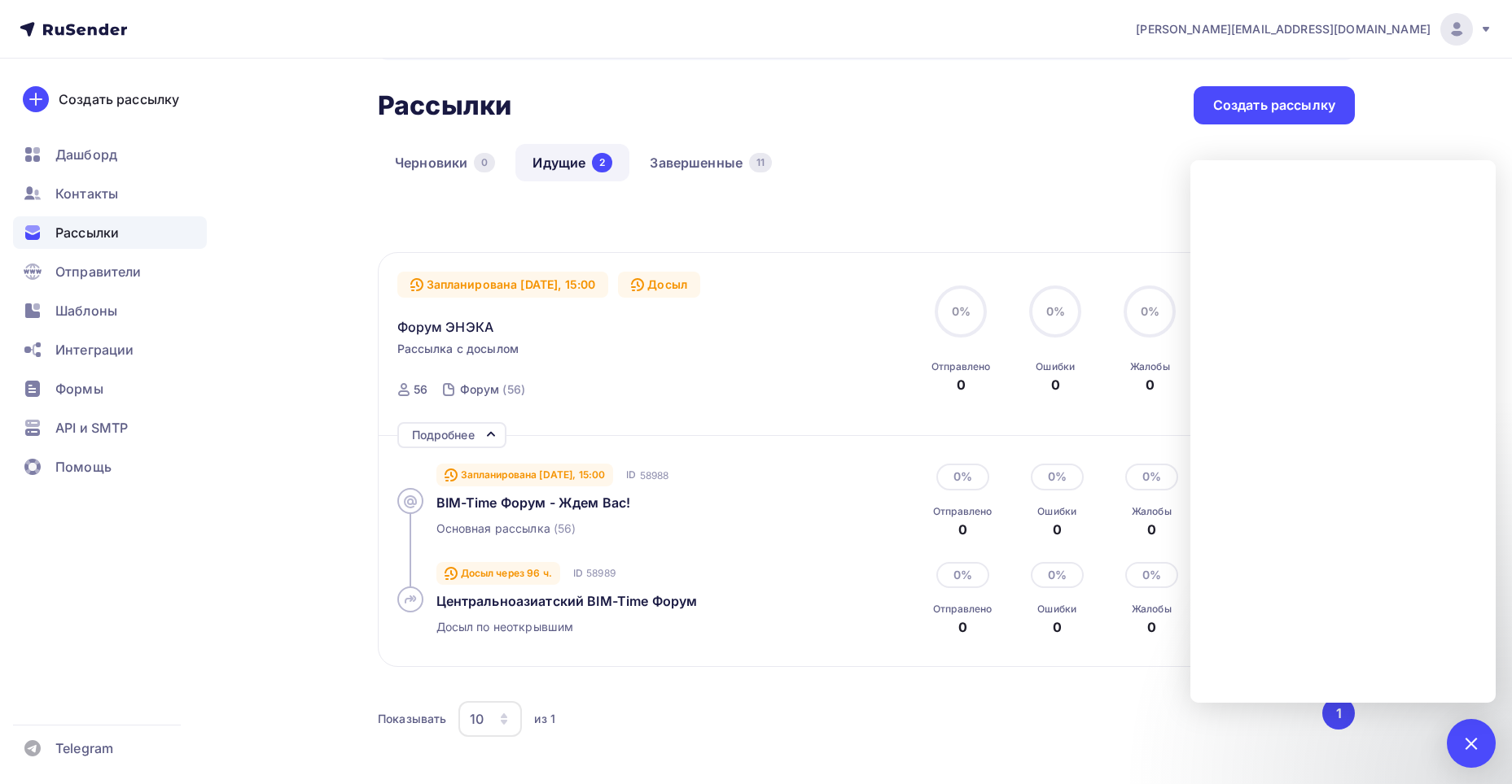
scroll to position [163, 0]
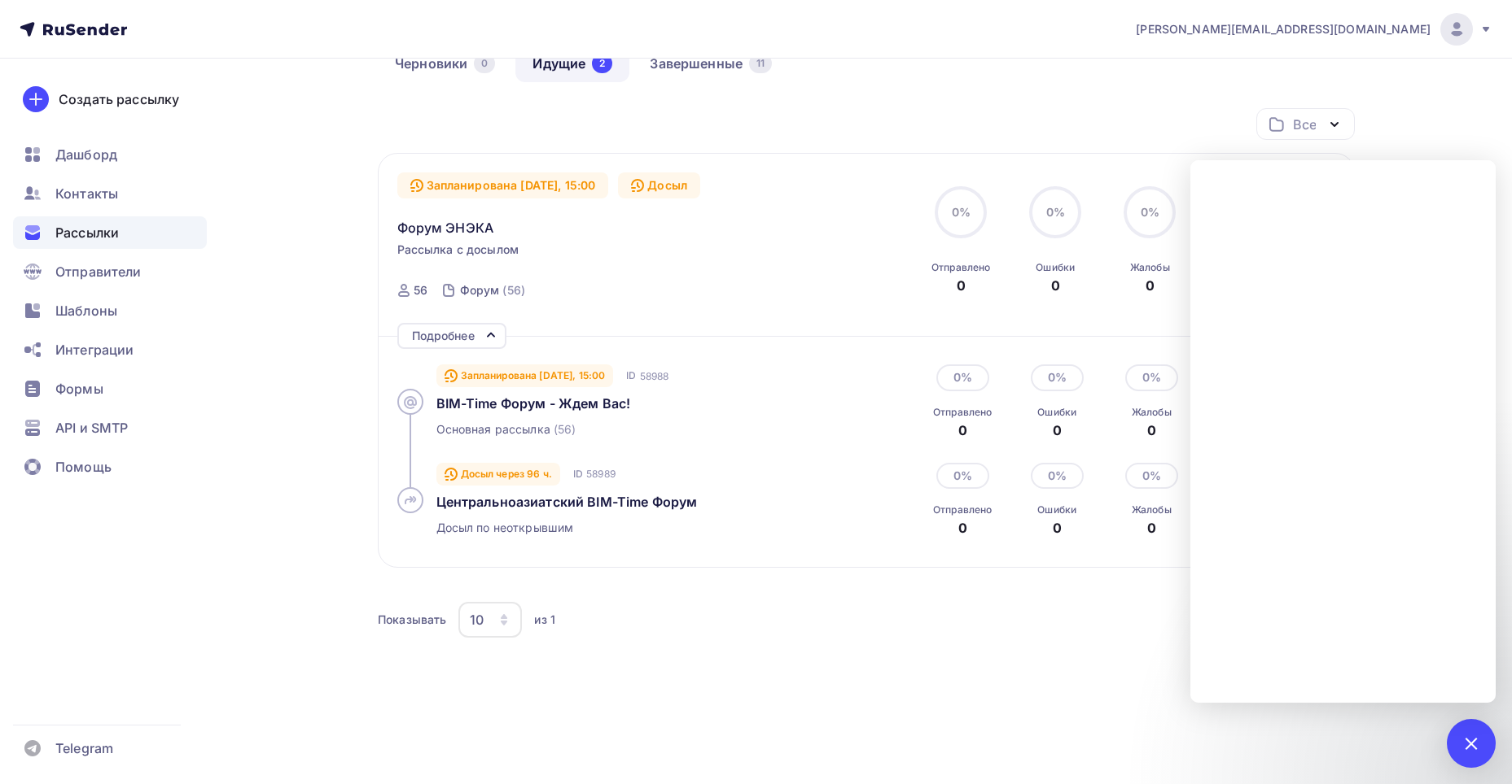
click at [523, 479] on div "Досыл через 96 ч." at bounding box center [499, 473] width 124 height 23
click at [464, 476] on div "Досыл через 96 ч." at bounding box center [499, 473] width 124 height 23
click at [449, 473] on icon at bounding box center [451, 473] width 13 height 13
click at [505, 467] on div "Досыл через 96 ч." at bounding box center [499, 473] width 124 height 23
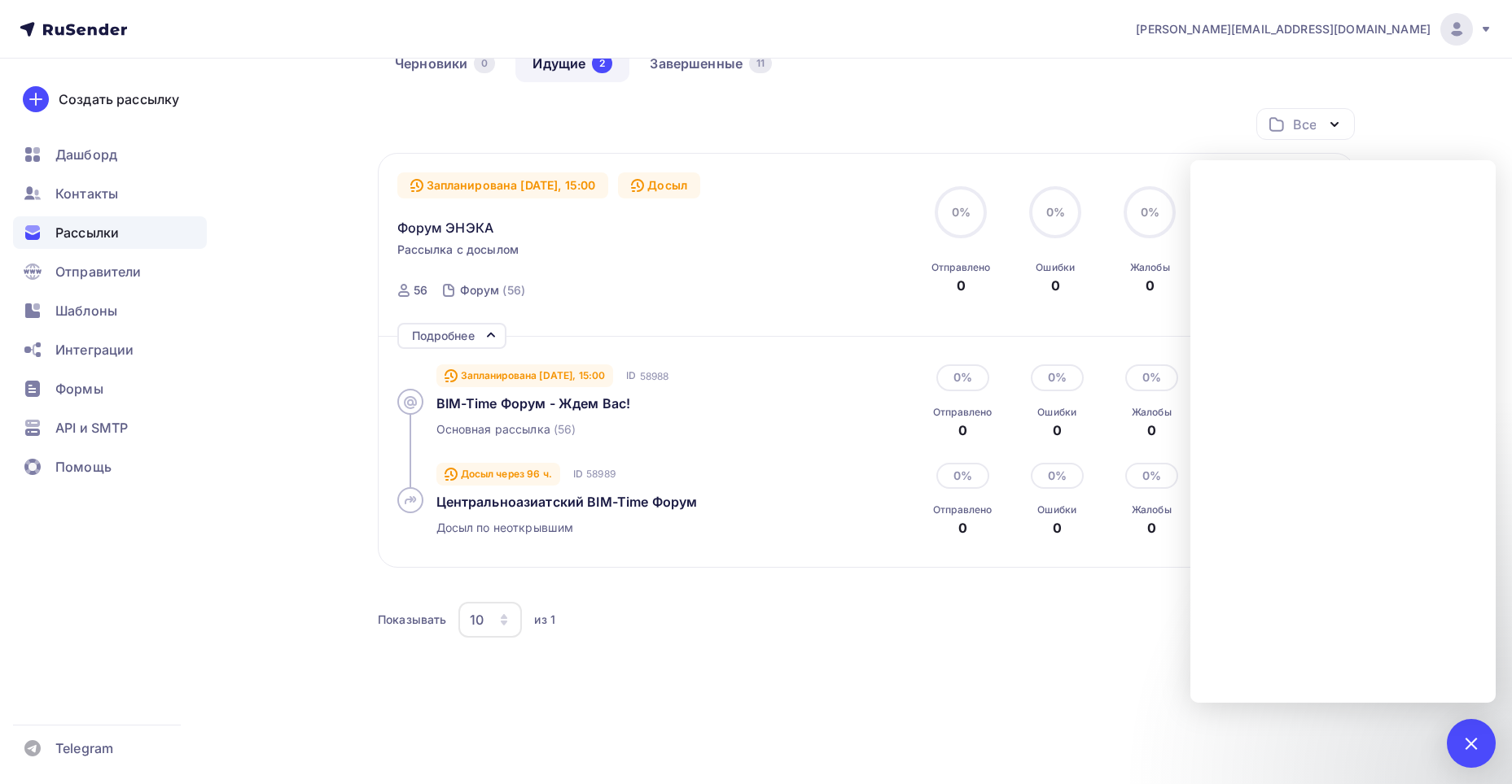
click at [1128, 677] on div "Все Все папки Создать новую папку Запланирована Сегодня, 15:00 Досыл Форум ЭНЭК…" at bounding box center [865, 402] width 976 height 590
click at [1482, 743] on div "1" at bounding box center [1470, 743] width 49 height 49
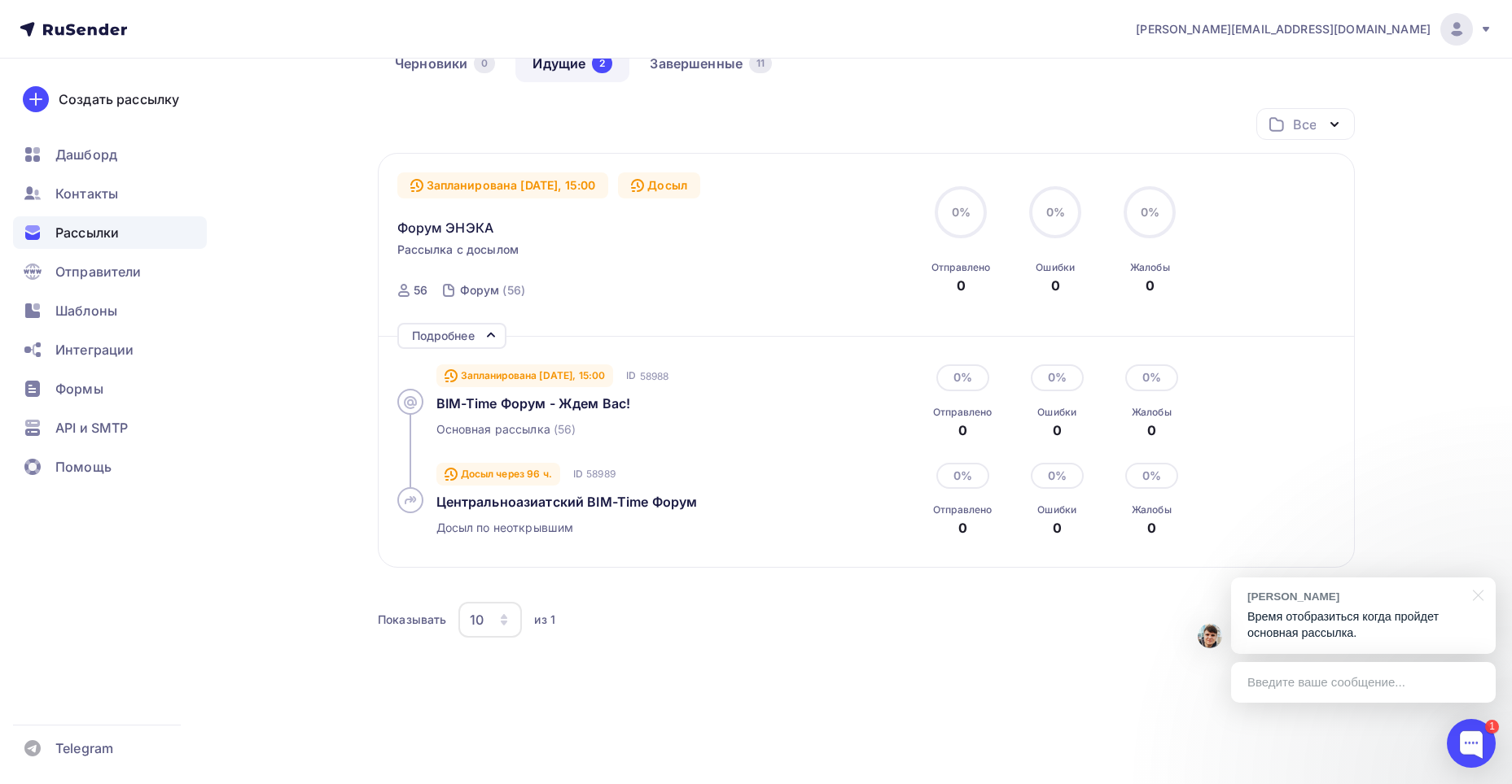
click at [1367, 589] on div "Илья С." at bounding box center [1355, 596] width 216 height 15
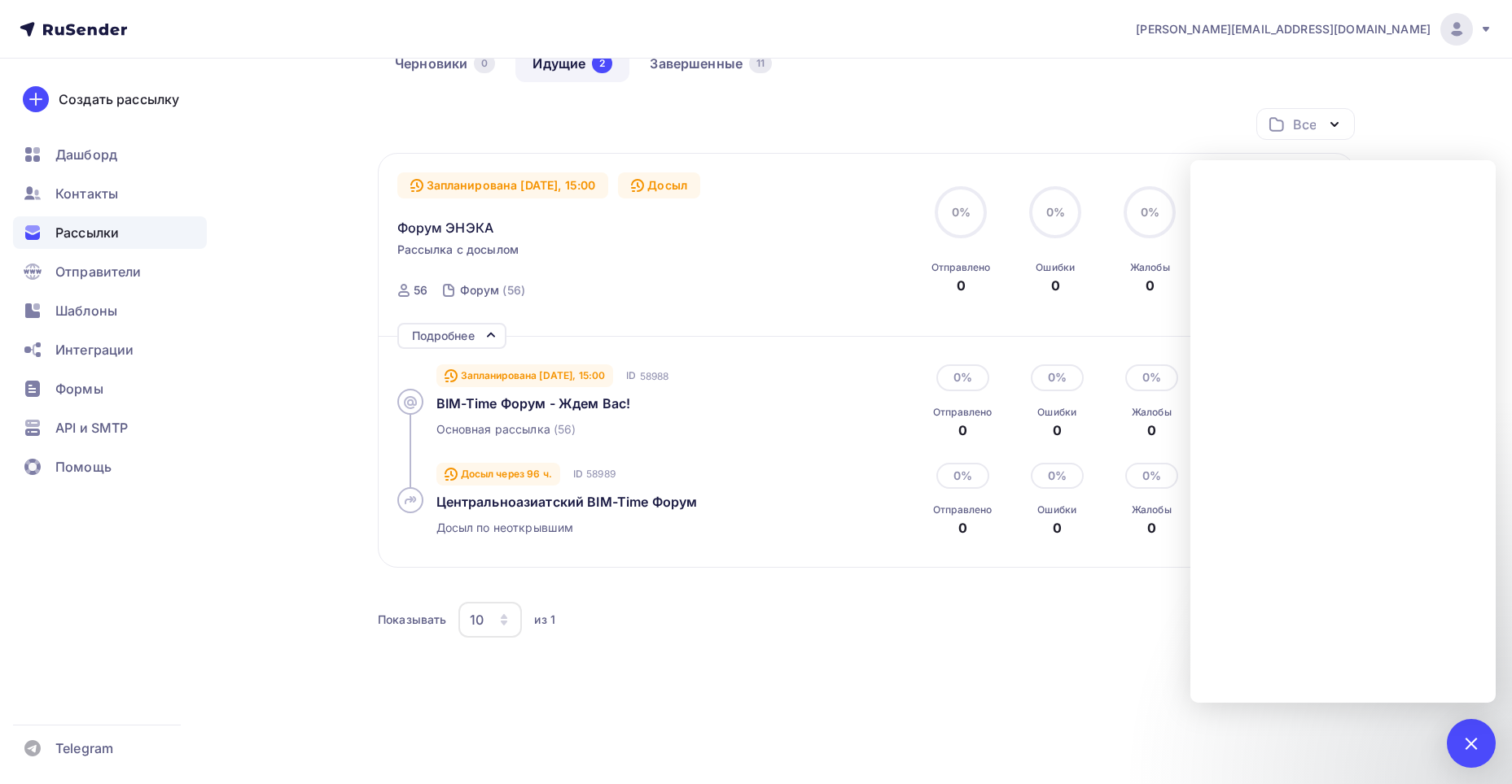
click at [950, 696] on div "Все Все папки Создать новую папку Запланирована Сегодня, 15:00 Досыл Форум ЭНЭК…" at bounding box center [865, 402] width 976 height 590
click at [1466, 735] on div "1" at bounding box center [1470, 743] width 49 height 49
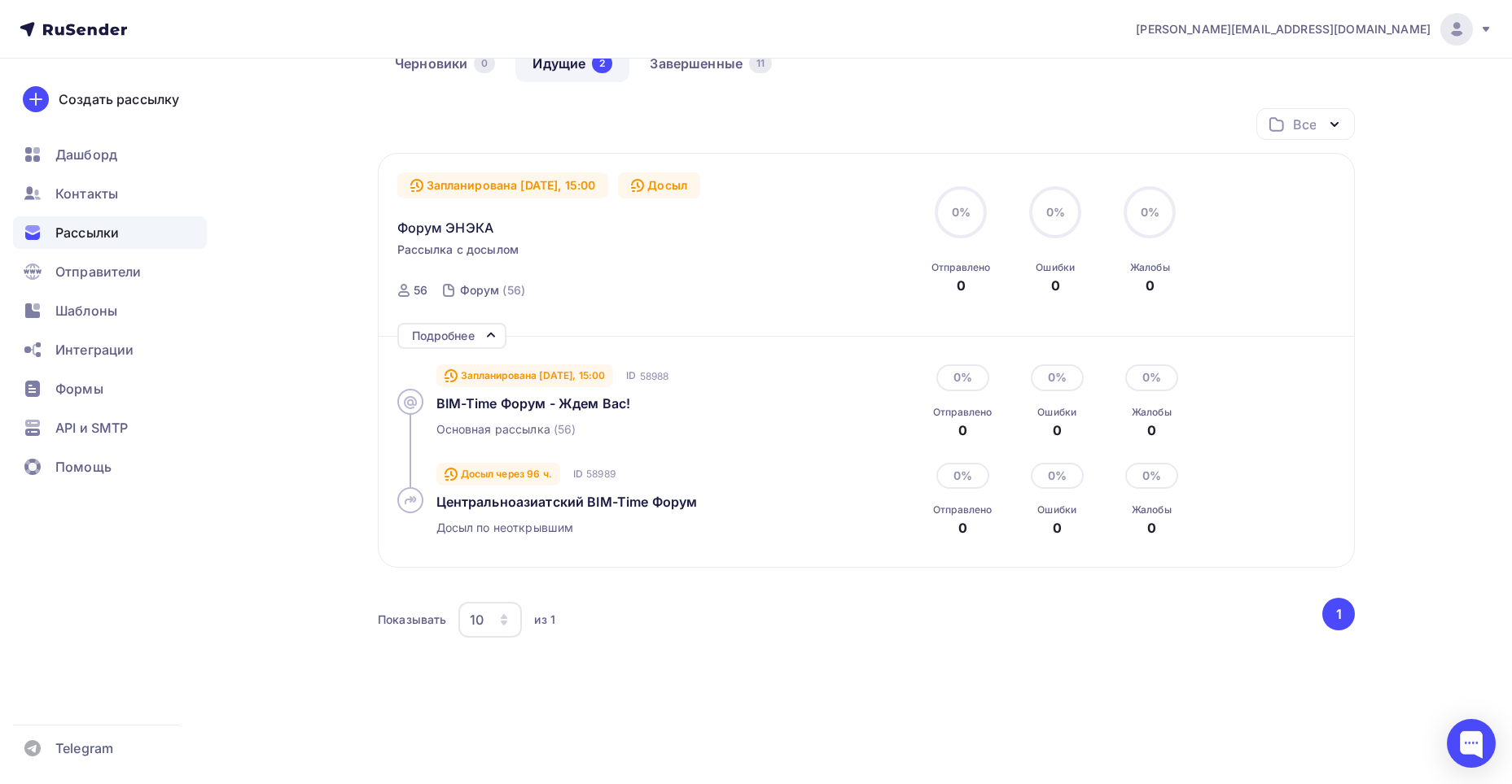
click at [495, 664] on div "Все Все папки Создать новую папку Запланирована Сегодня, 15:00 Досыл Форум ЭНЭК…" at bounding box center [865, 402] width 976 height 590
click at [575, 616] on div "Показывать 10 10 20 50 100 из 1" at bounding box center [848, 619] width 941 height 37
